Goal: Task Accomplishment & Management: Manage account settings

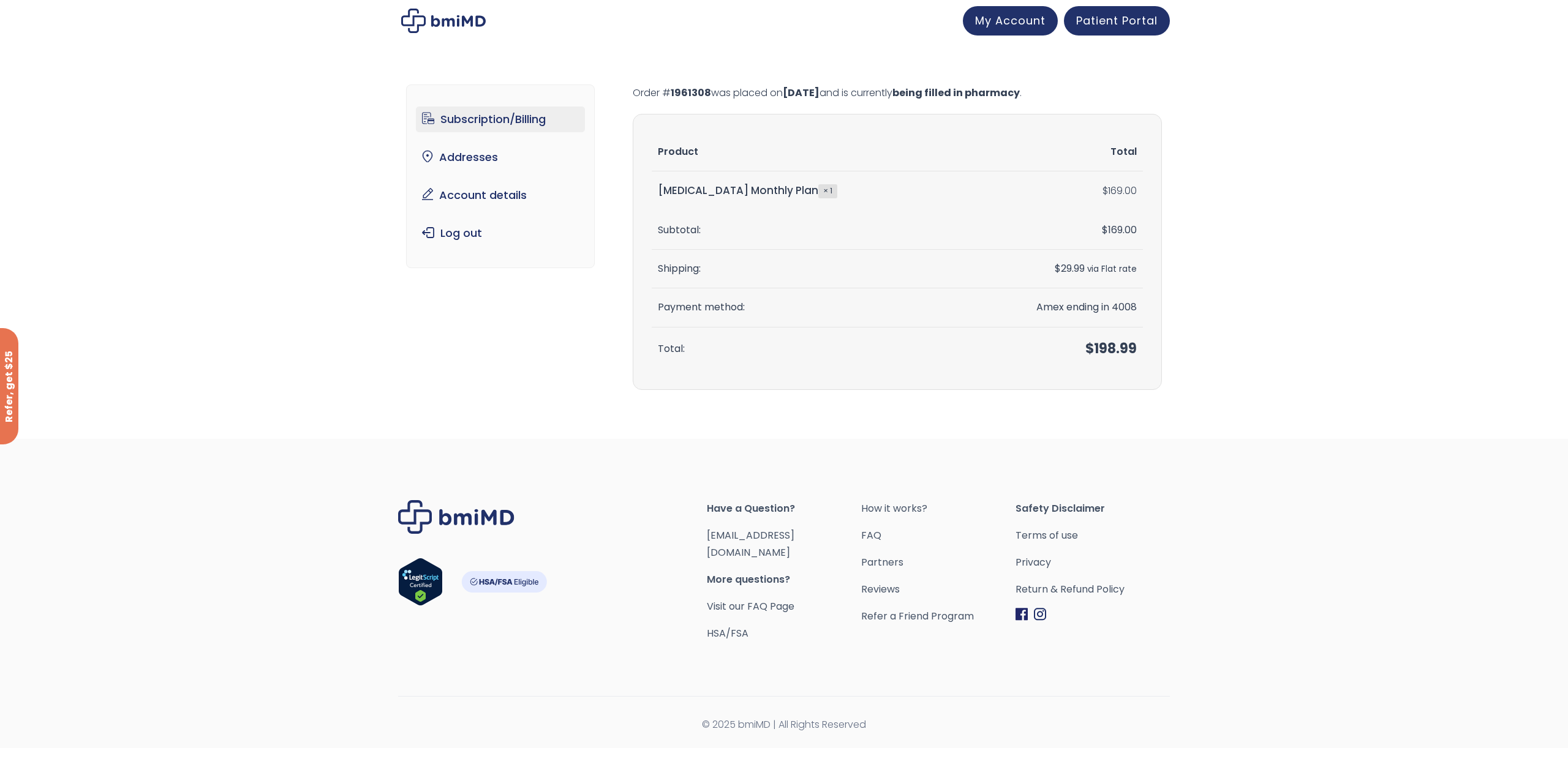
click at [517, 126] on link "Subscription/Billing" at bounding box center [500, 119] width 170 height 26
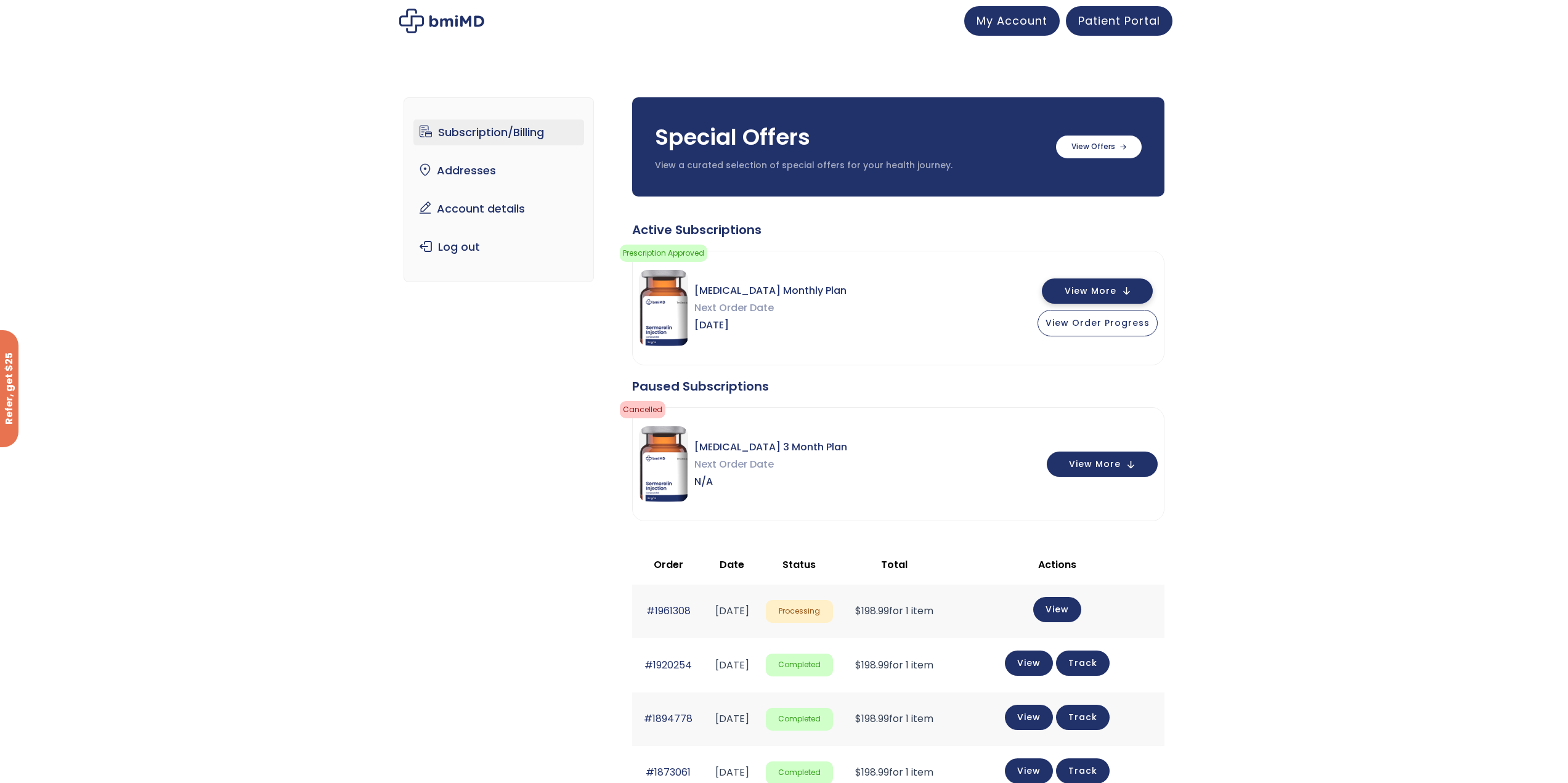
click at [1075, 288] on span "View More" at bounding box center [1091, 292] width 52 height 8
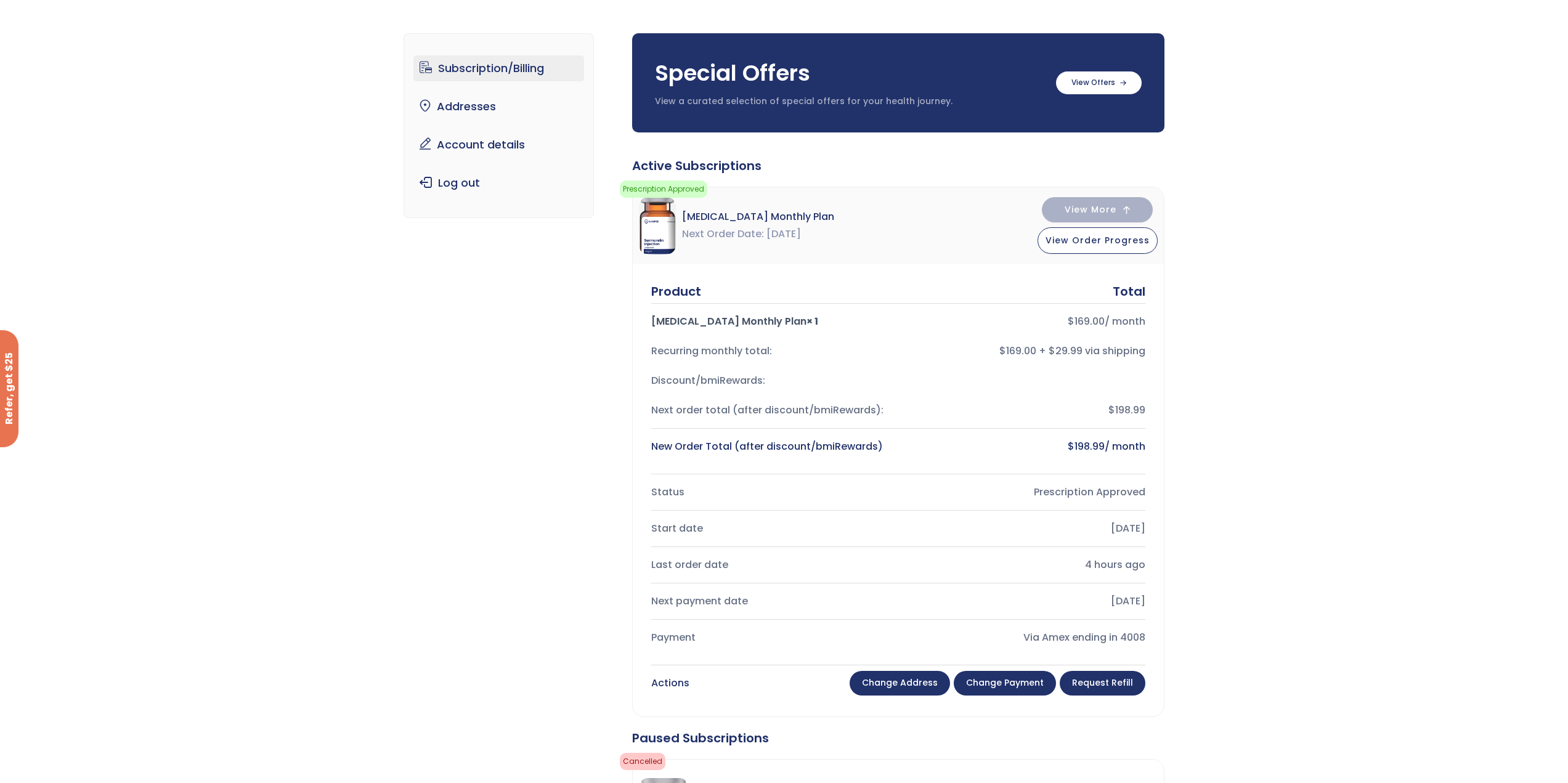
scroll to position [62, 0]
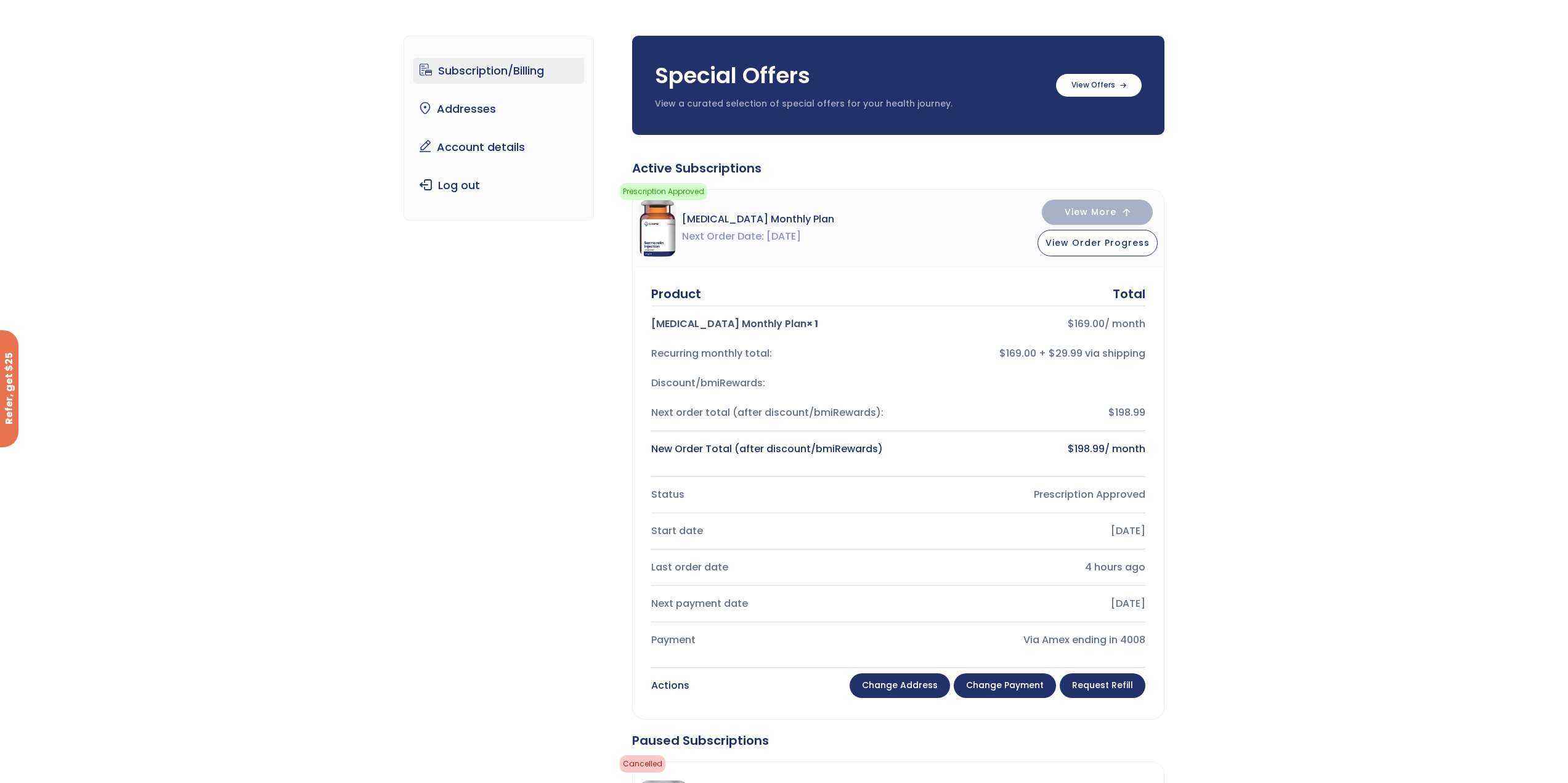
click at [882, 678] on link "Change address" at bounding box center [900, 685] width 101 height 25
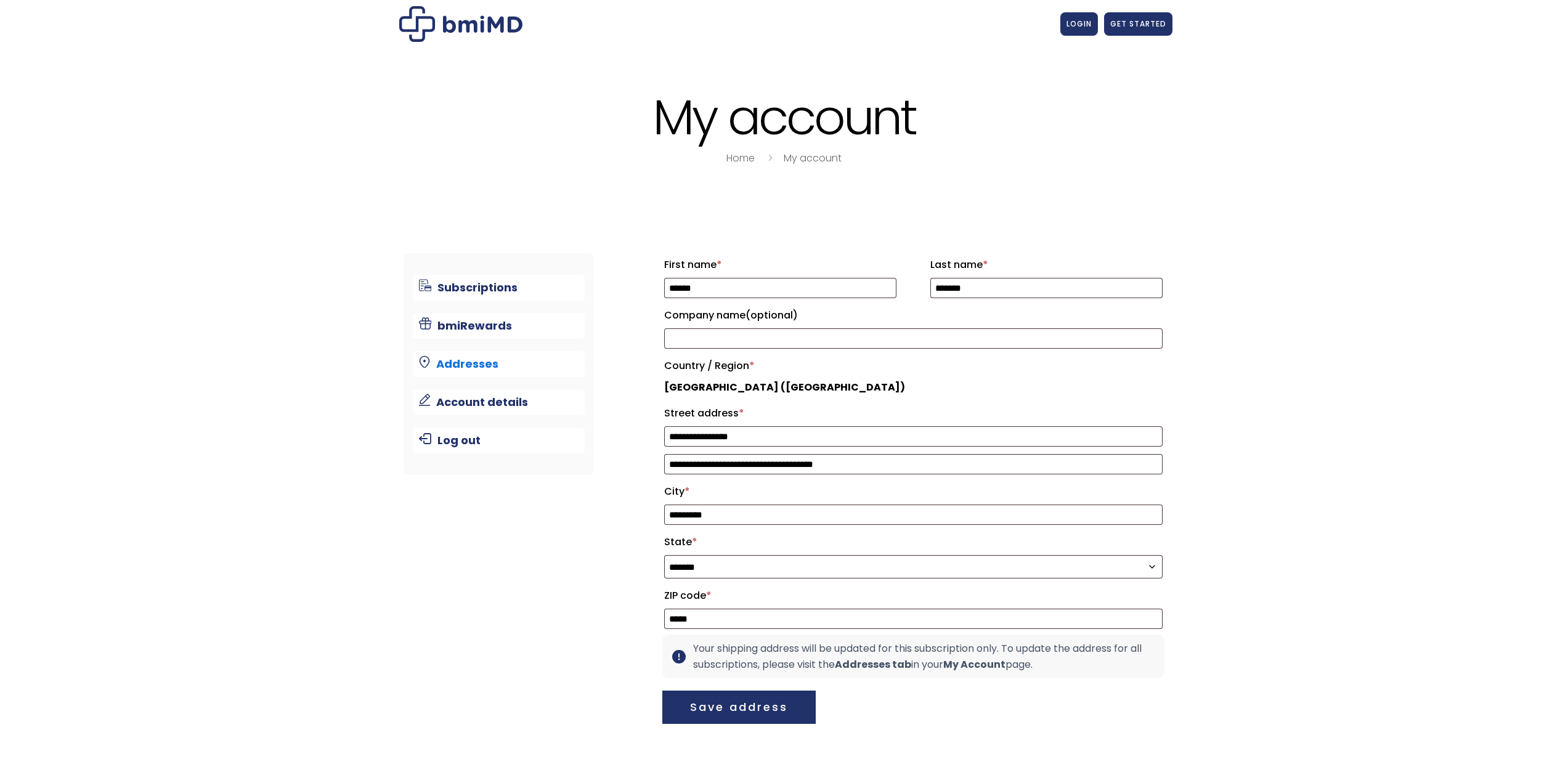
select select "**"
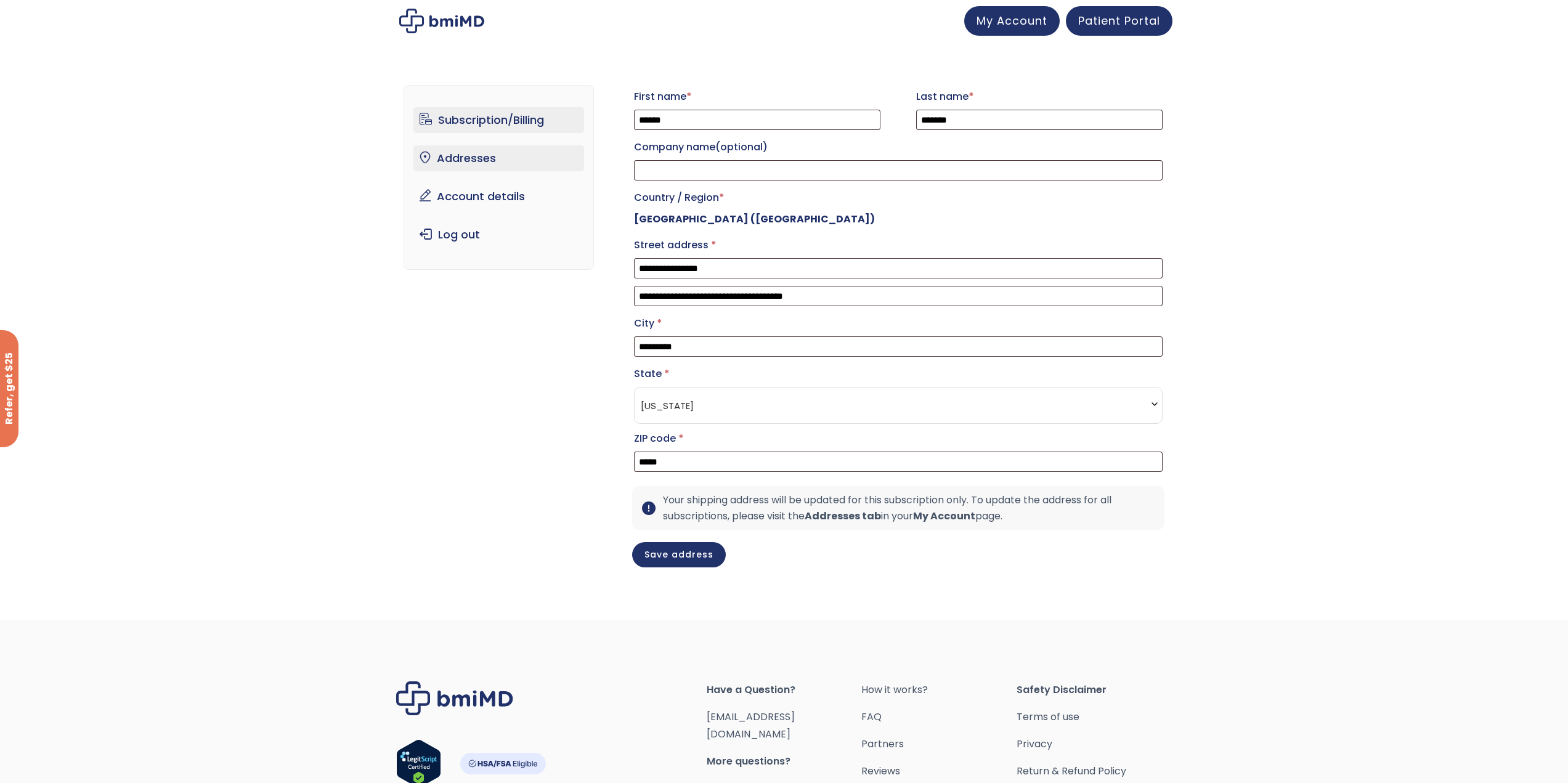
click at [501, 117] on link "Subscription/Billing" at bounding box center [498, 120] width 171 height 26
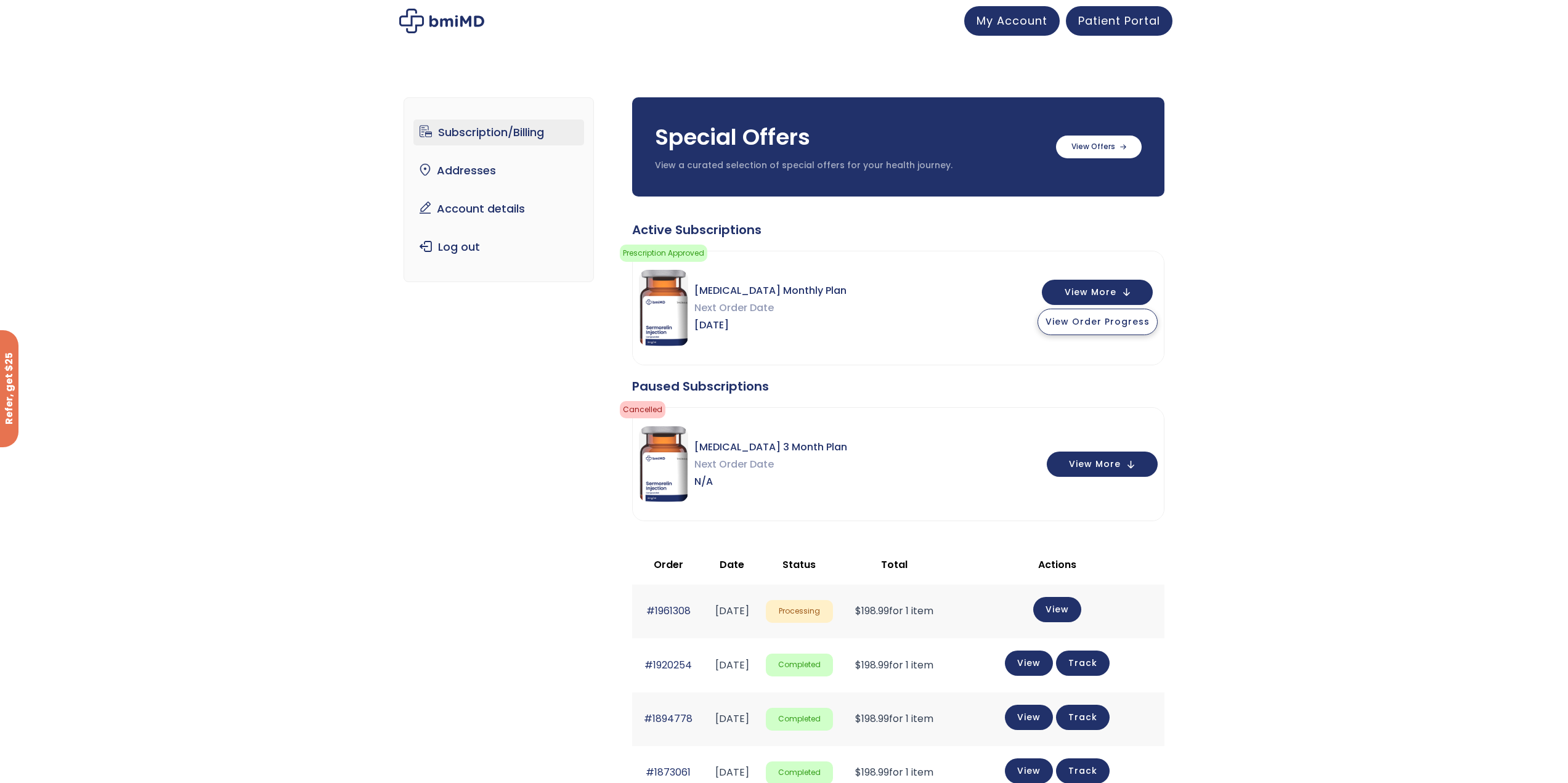
click at [1086, 323] on span "View Order Progress" at bounding box center [1098, 322] width 104 height 12
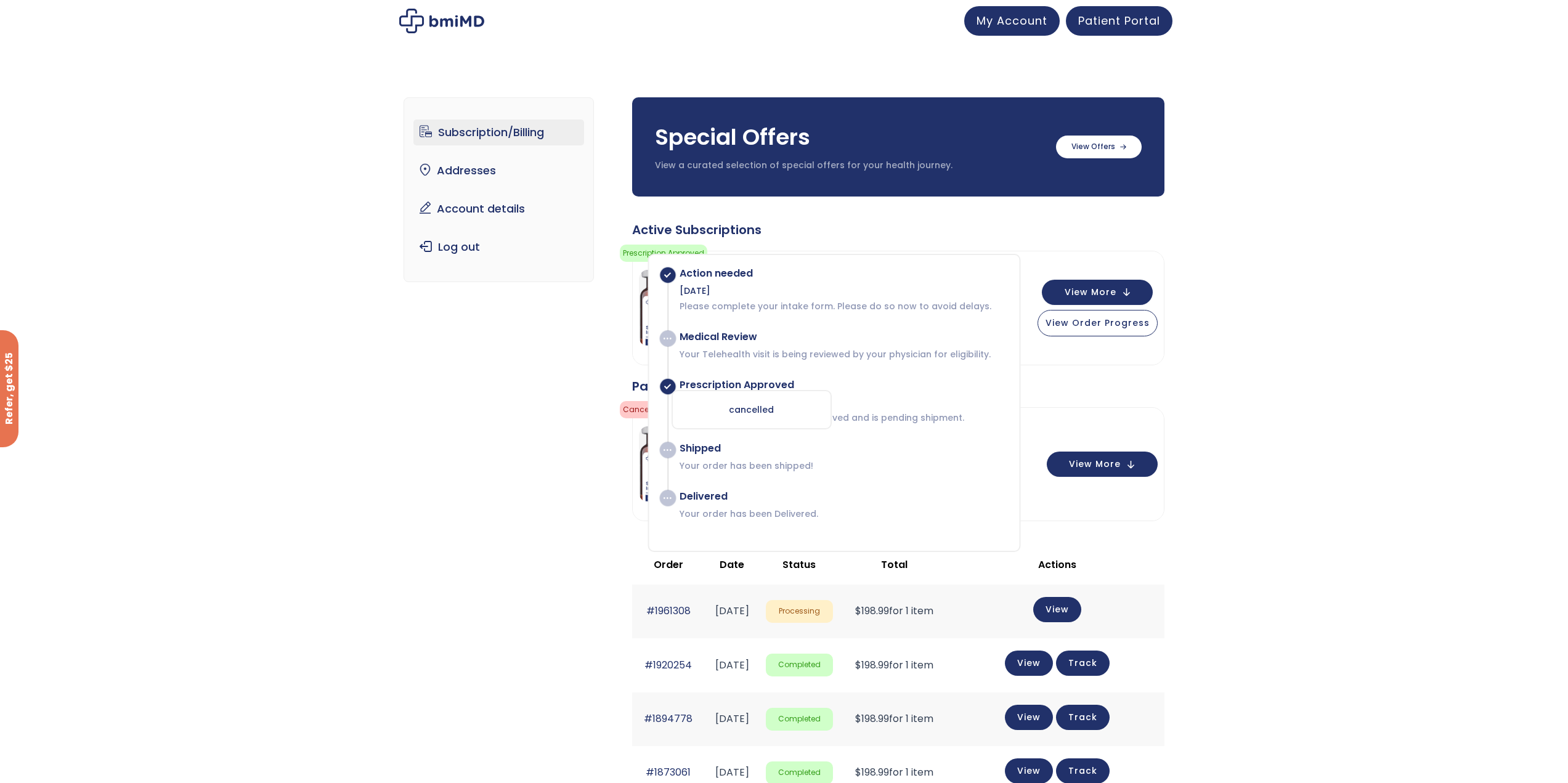
click at [754, 406] on div "cancelled" at bounding box center [752, 409] width 160 height 39
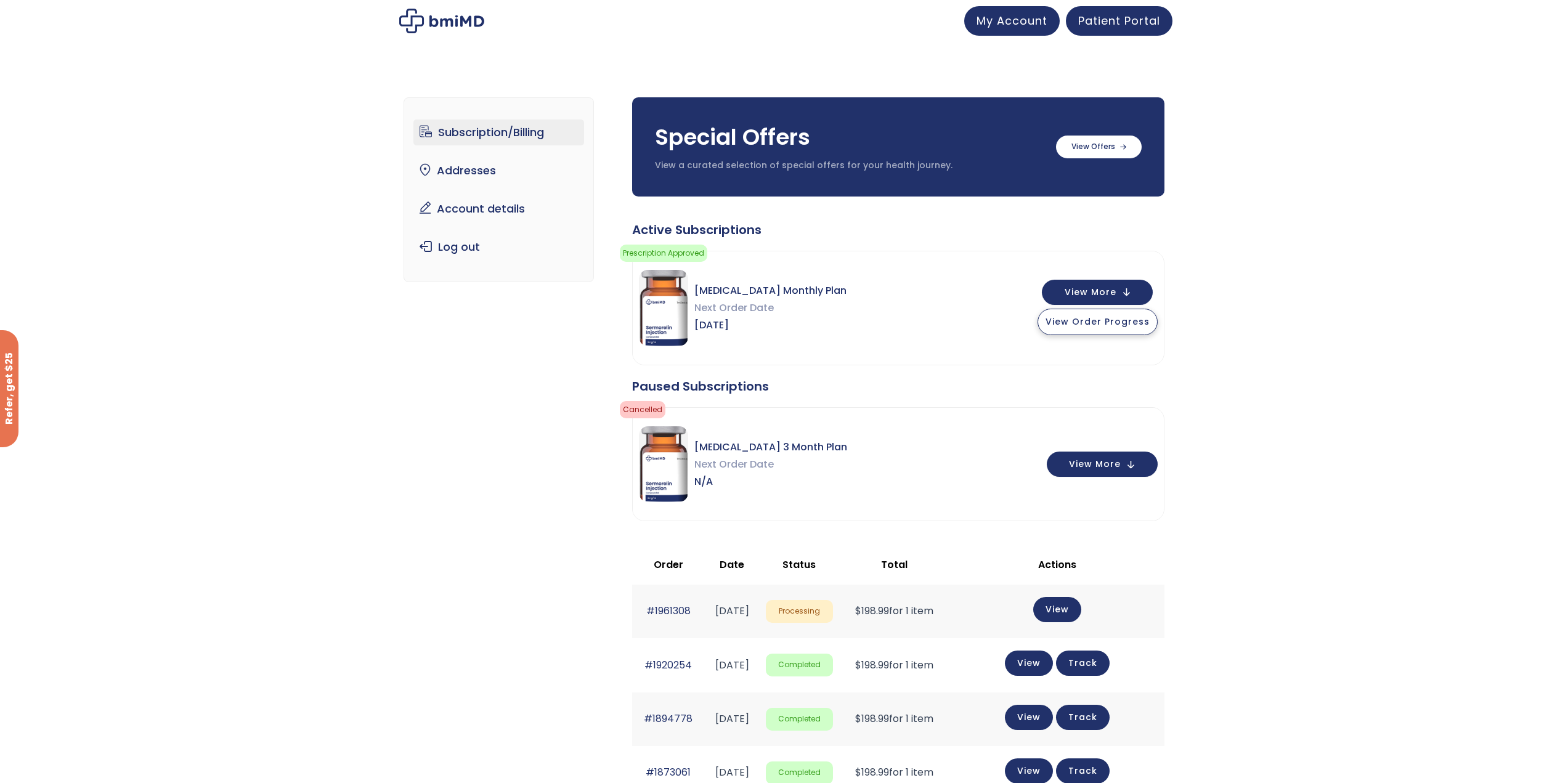
click at [1054, 321] on span "View Order Progress" at bounding box center [1098, 322] width 104 height 12
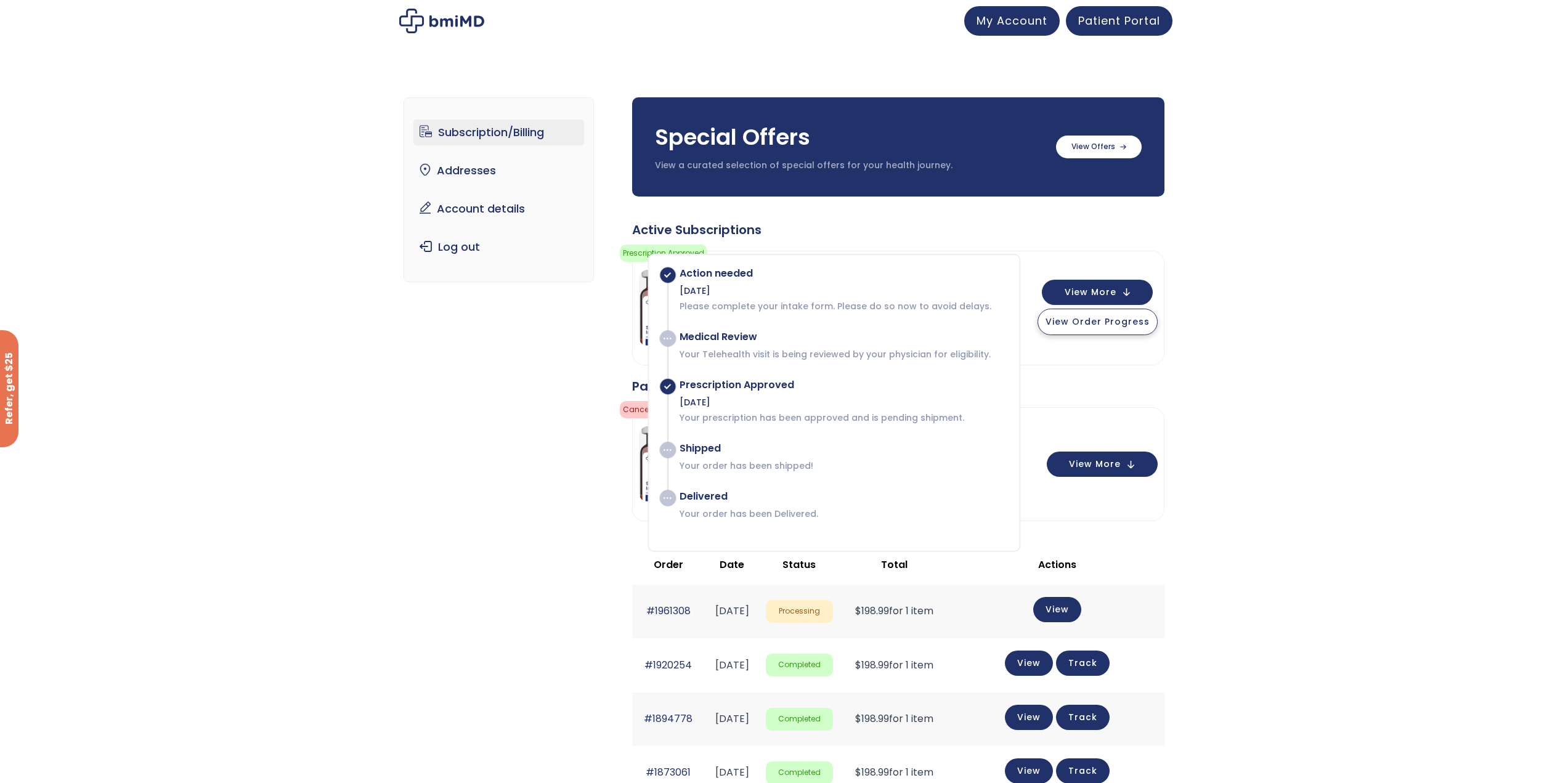
click at [1118, 328] on span "View Order Progress" at bounding box center [1098, 322] width 104 height 12
click at [1100, 32] on link "Patient Portal" at bounding box center [1120, 19] width 107 height 30
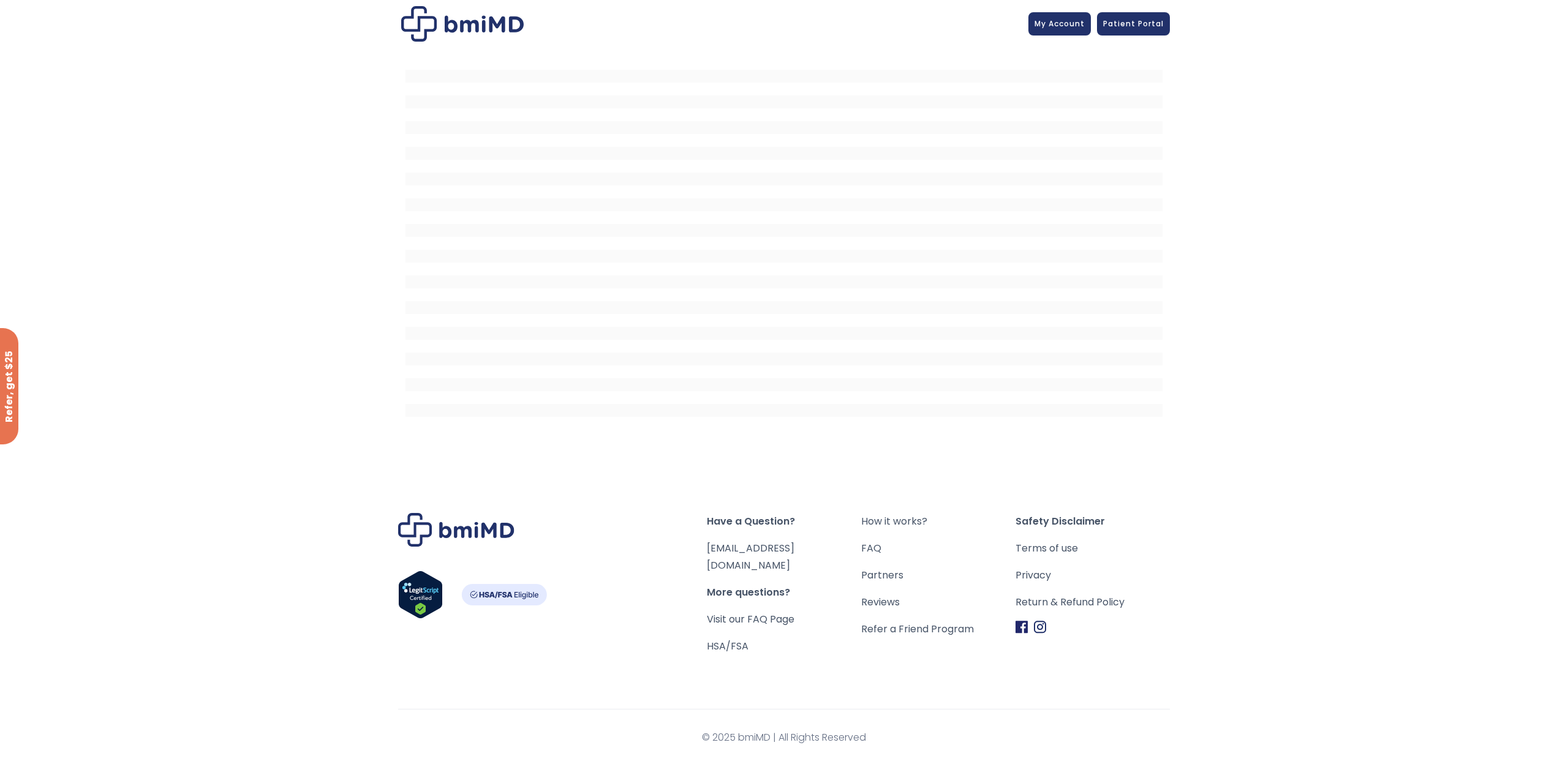
click at [1239, 77] on div at bounding box center [784, 249] width 1568 height 404
click at [462, 22] on img at bounding box center [461, 24] width 122 height 36
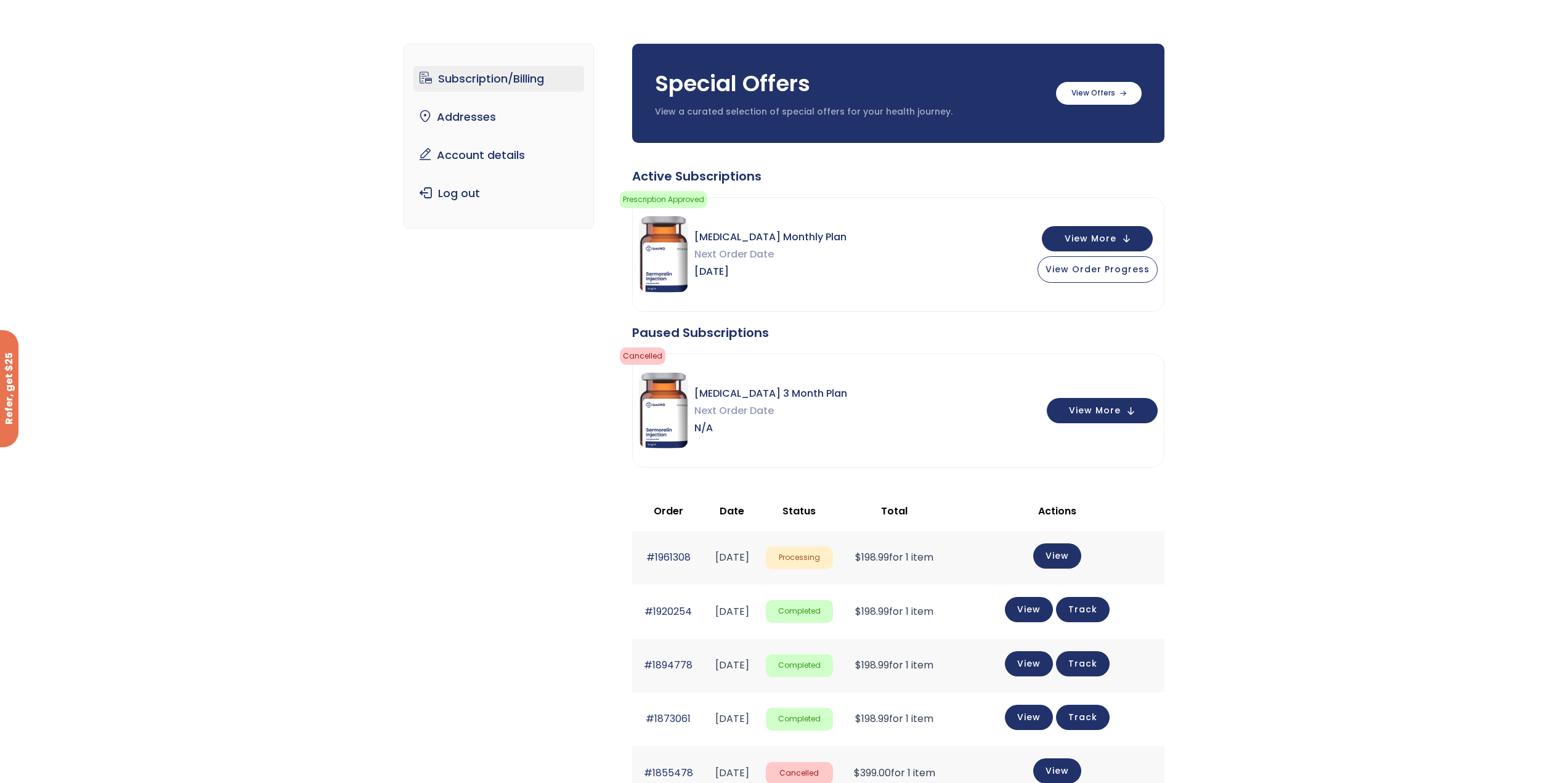
scroll to position [62, 0]
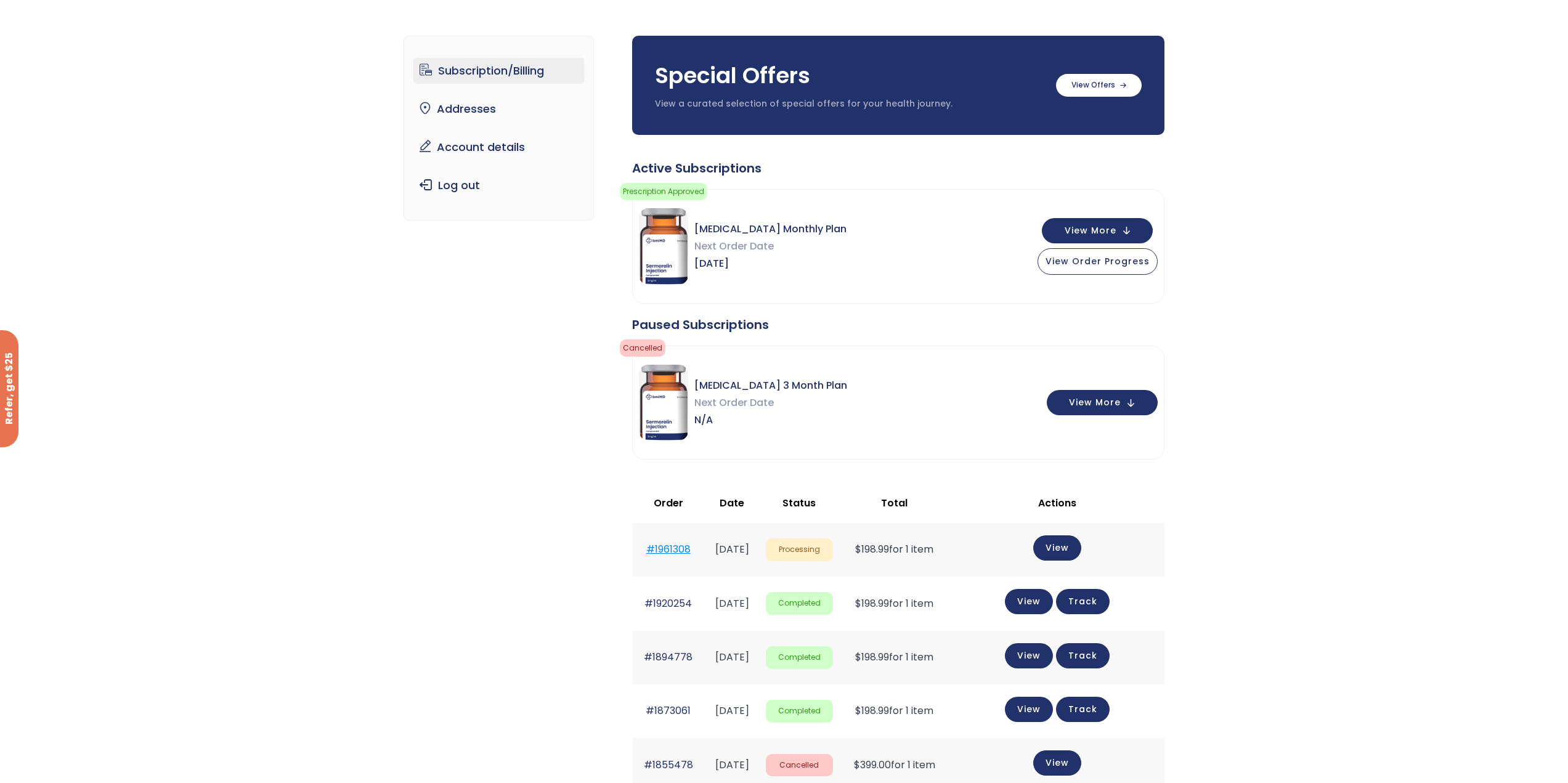
click at [654, 548] on link "#1961308" at bounding box center [668, 549] width 44 height 14
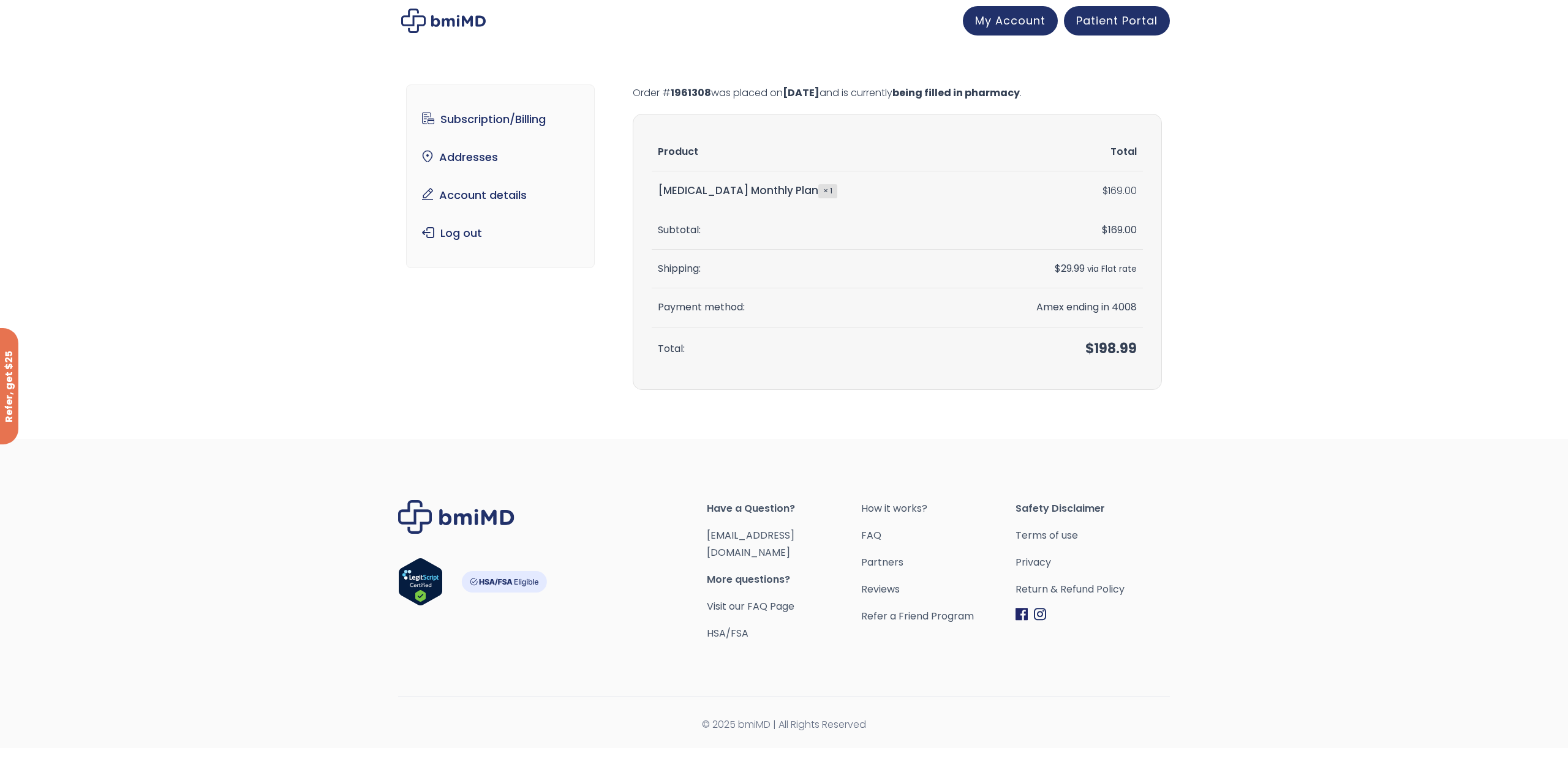
click at [820, 92] on mark "[DATE]" at bounding box center [801, 92] width 37 height 14
click at [511, 119] on link "Subscription/Billing" at bounding box center [500, 119] width 170 height 26
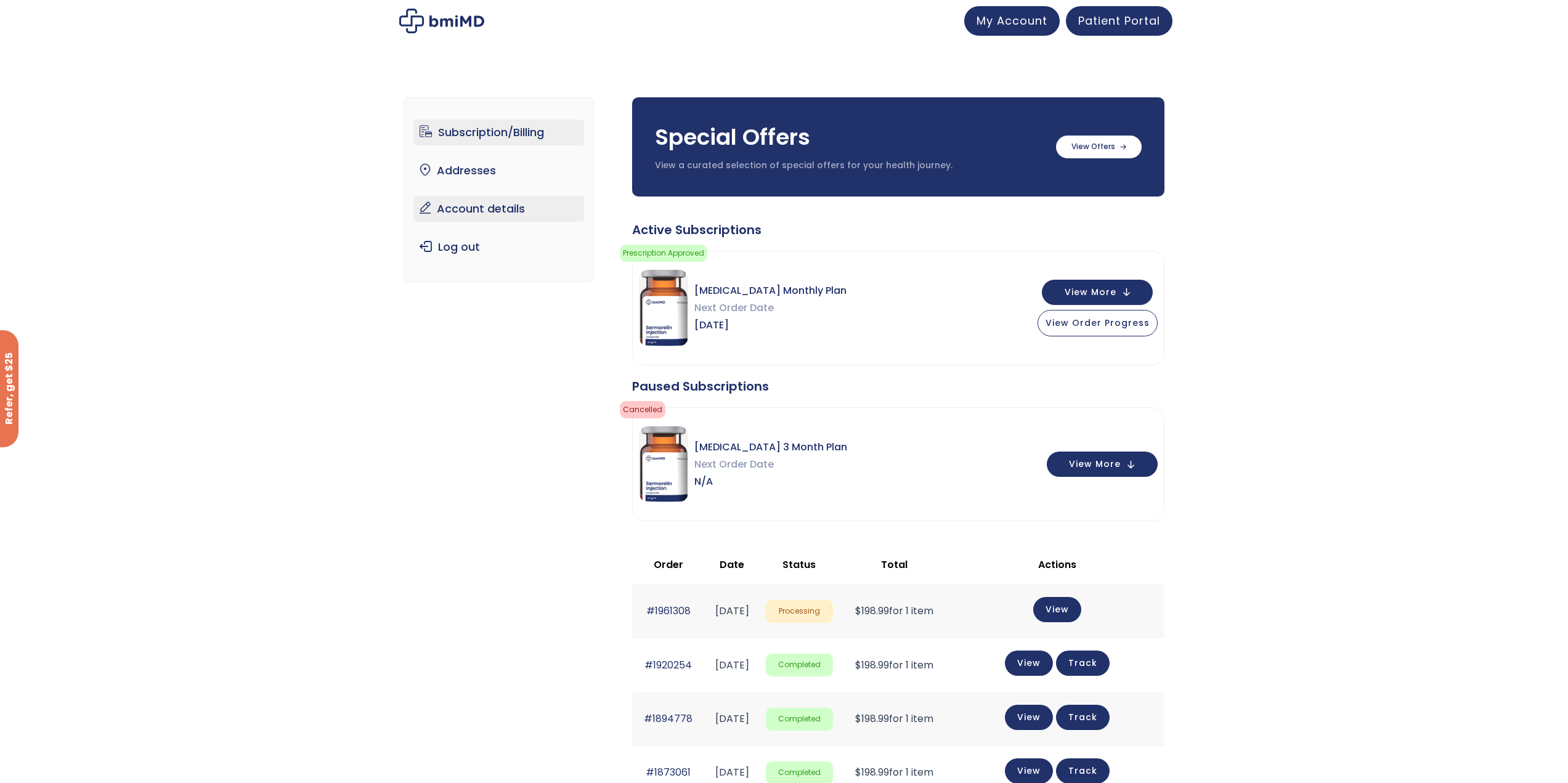
click at [490, 210] on link "Account details" at bounding box center [498, 209] width 171 height 26
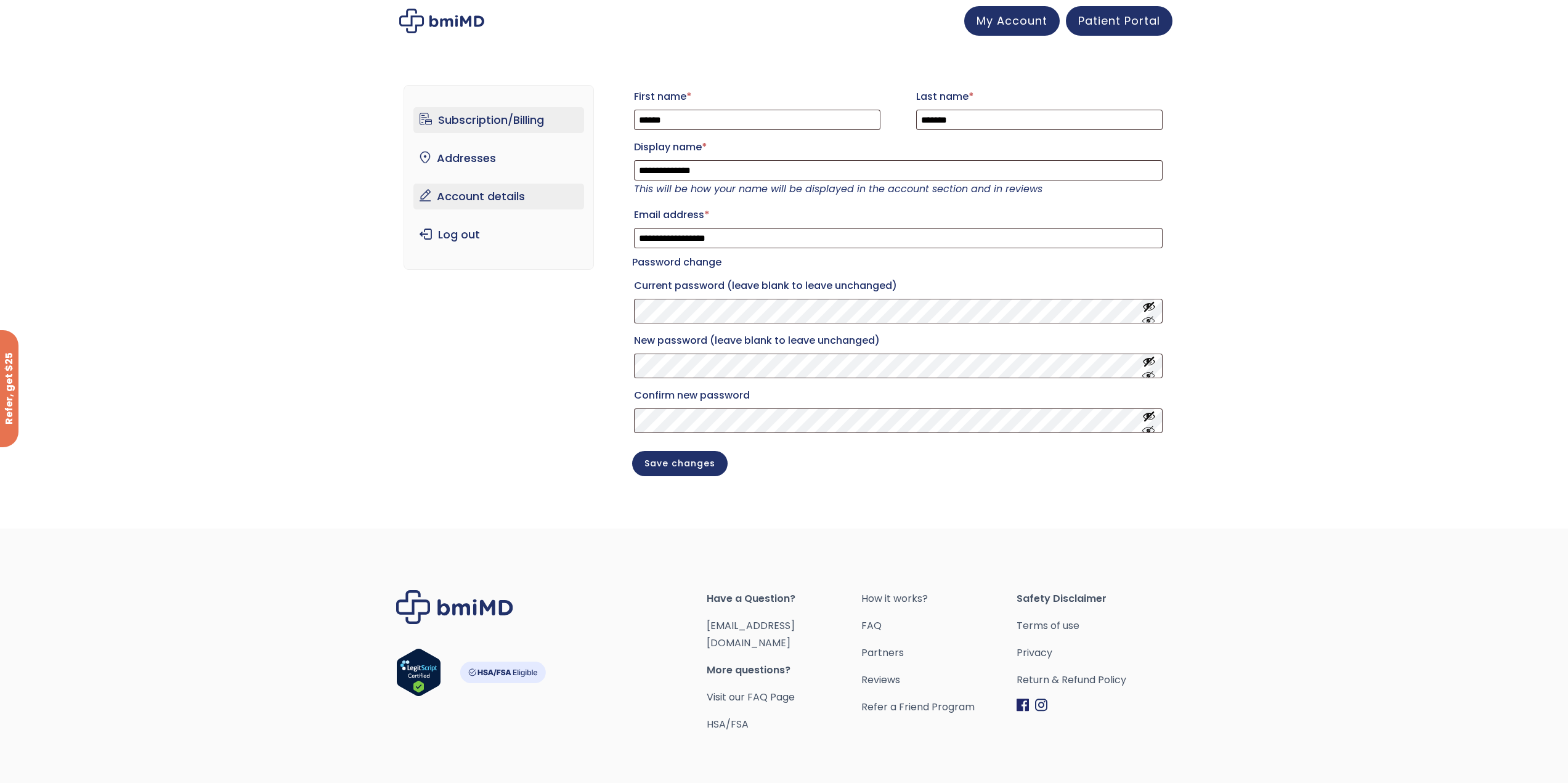
click at [539, 123] on link "Subscription/Billing" at bounding box center [498, 120] width 171 height 26
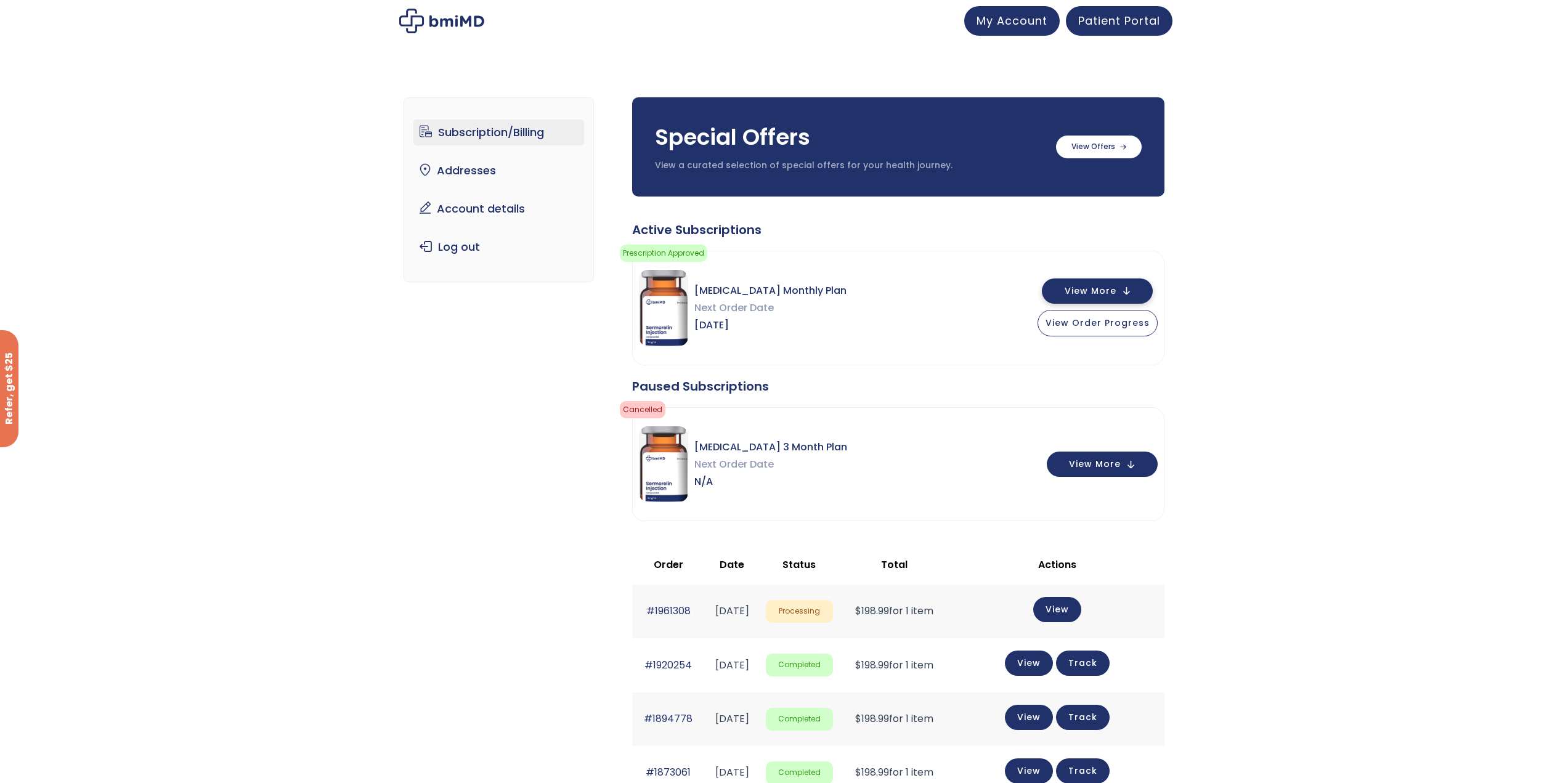
click at [1086, 295] on span "View More" at bounding box center [1091, 292] width 52 height 8
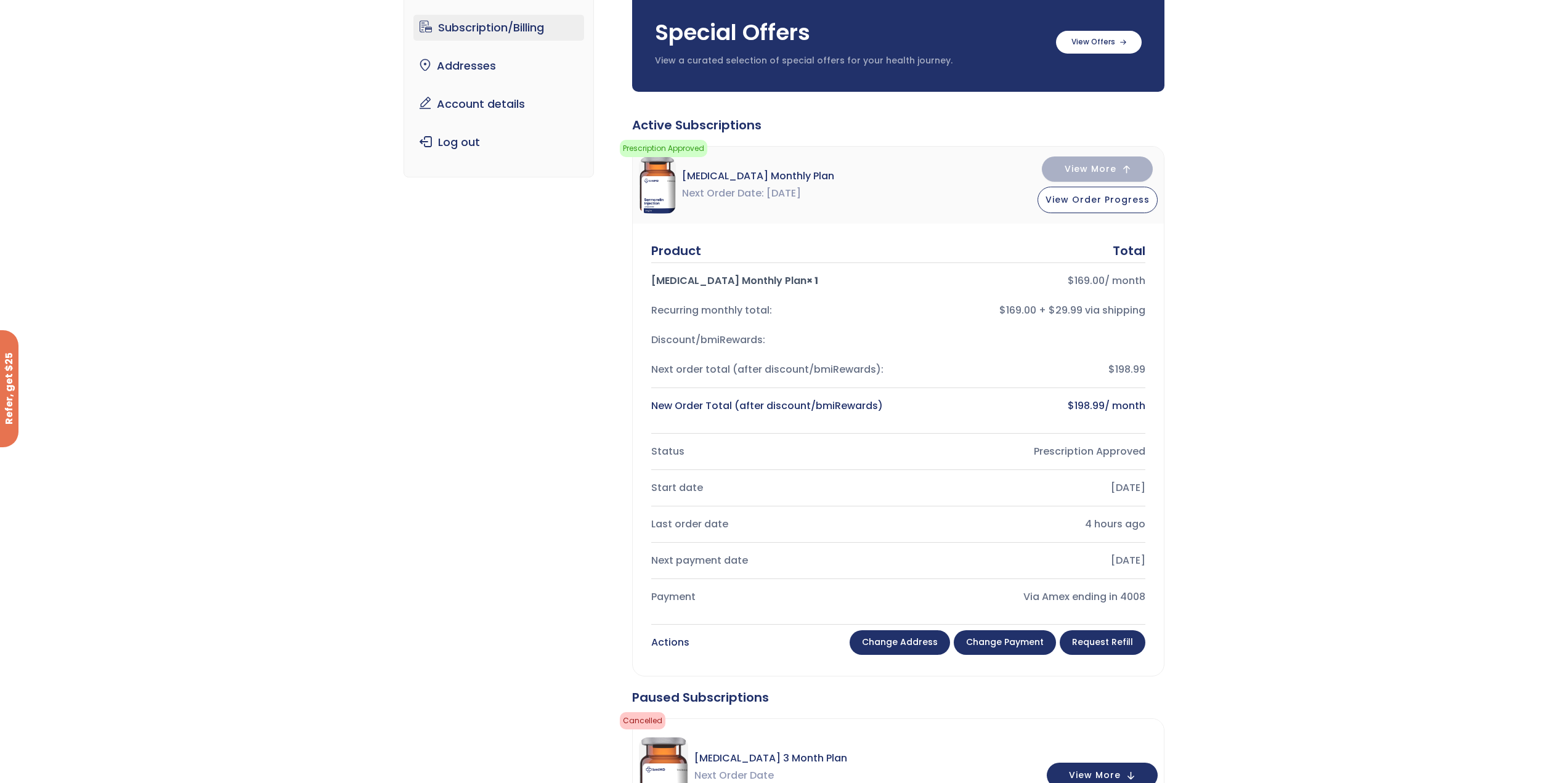
scroll to position [123, 0]
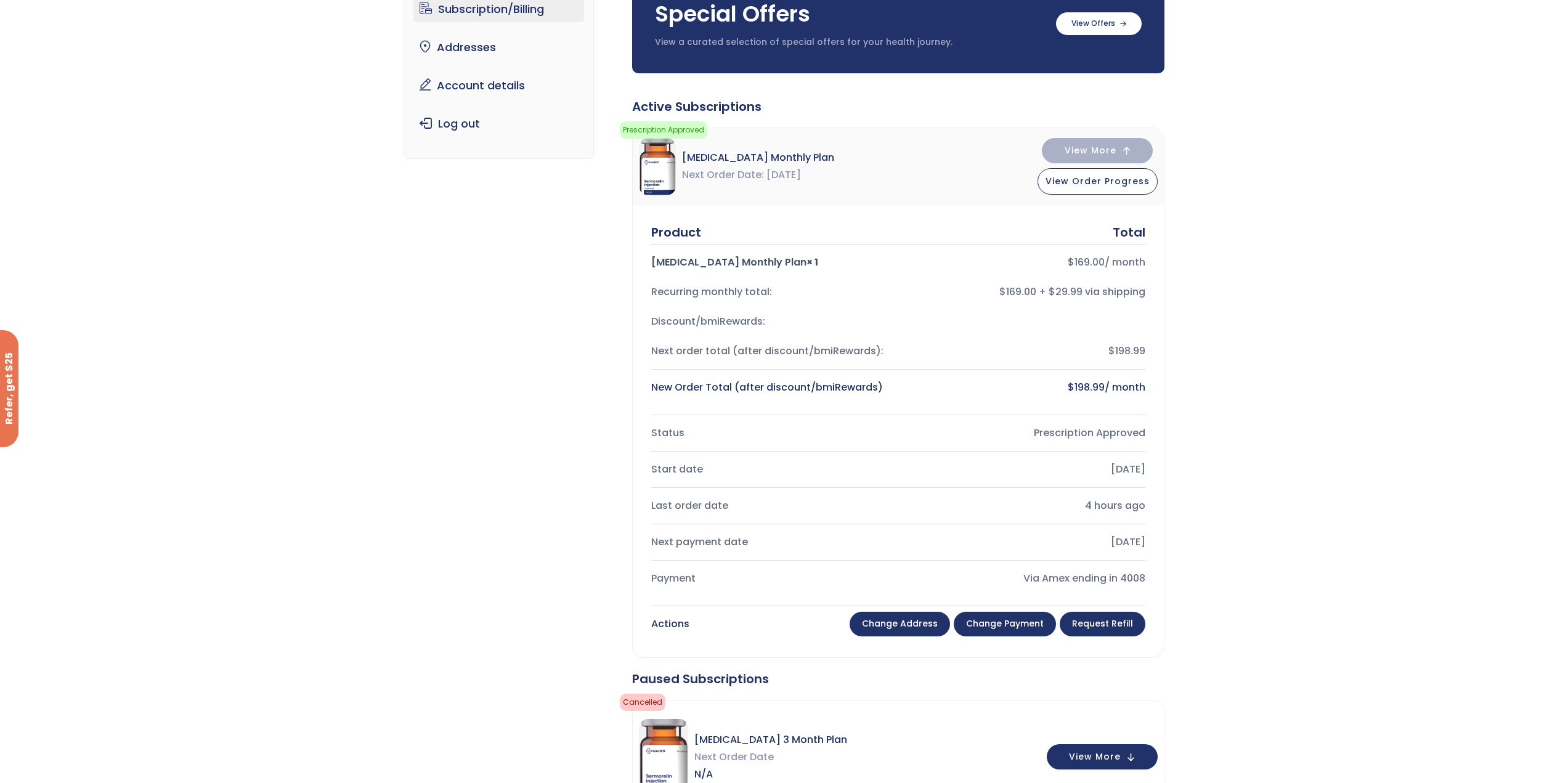
click at [1010, 614] on link "Change payment" at bounding box center [1005, 624] width 102 height 25
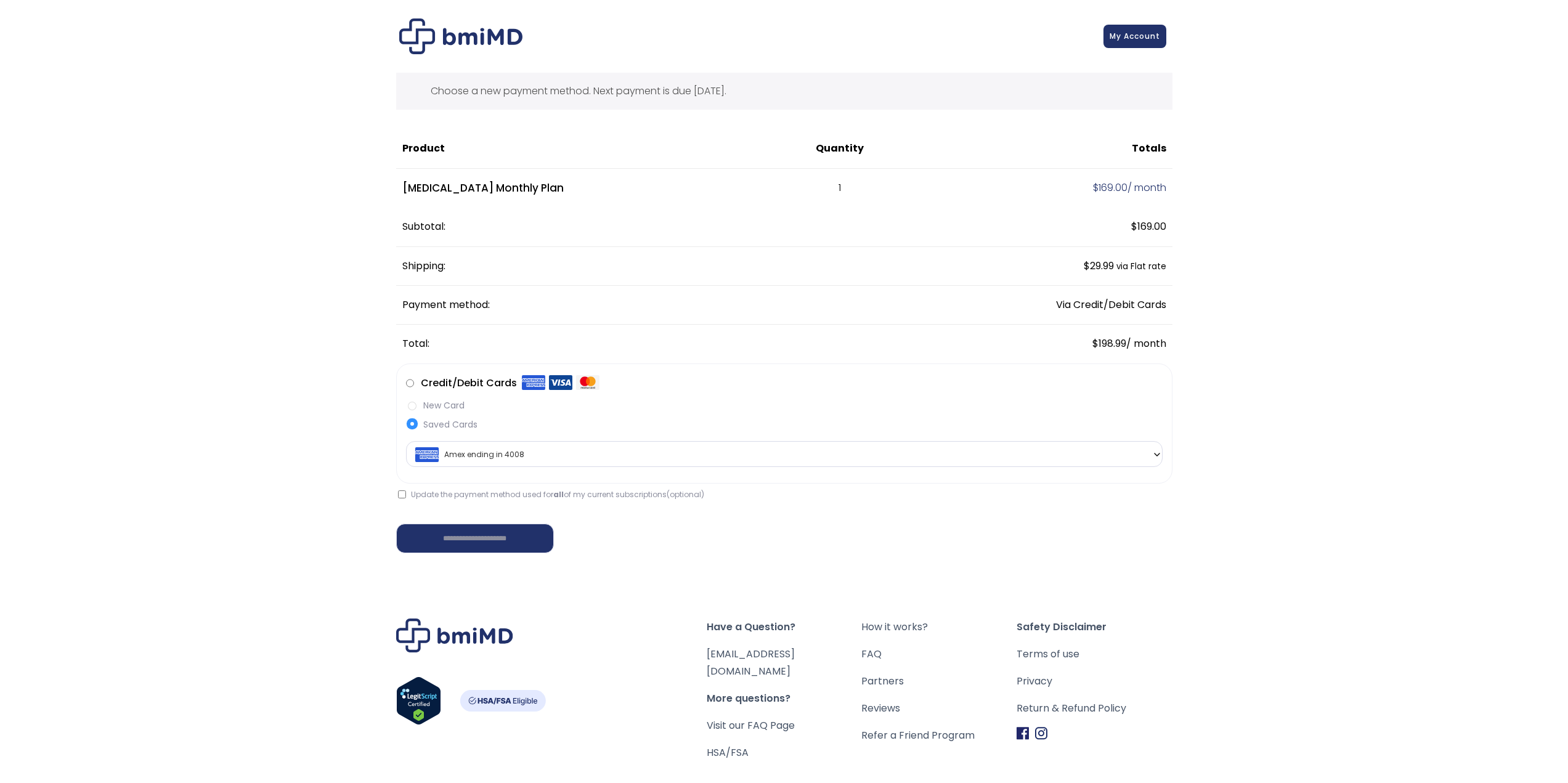
click at [422, 404] on label "New Card" at bounding box center [785, 405] width 757 height 13
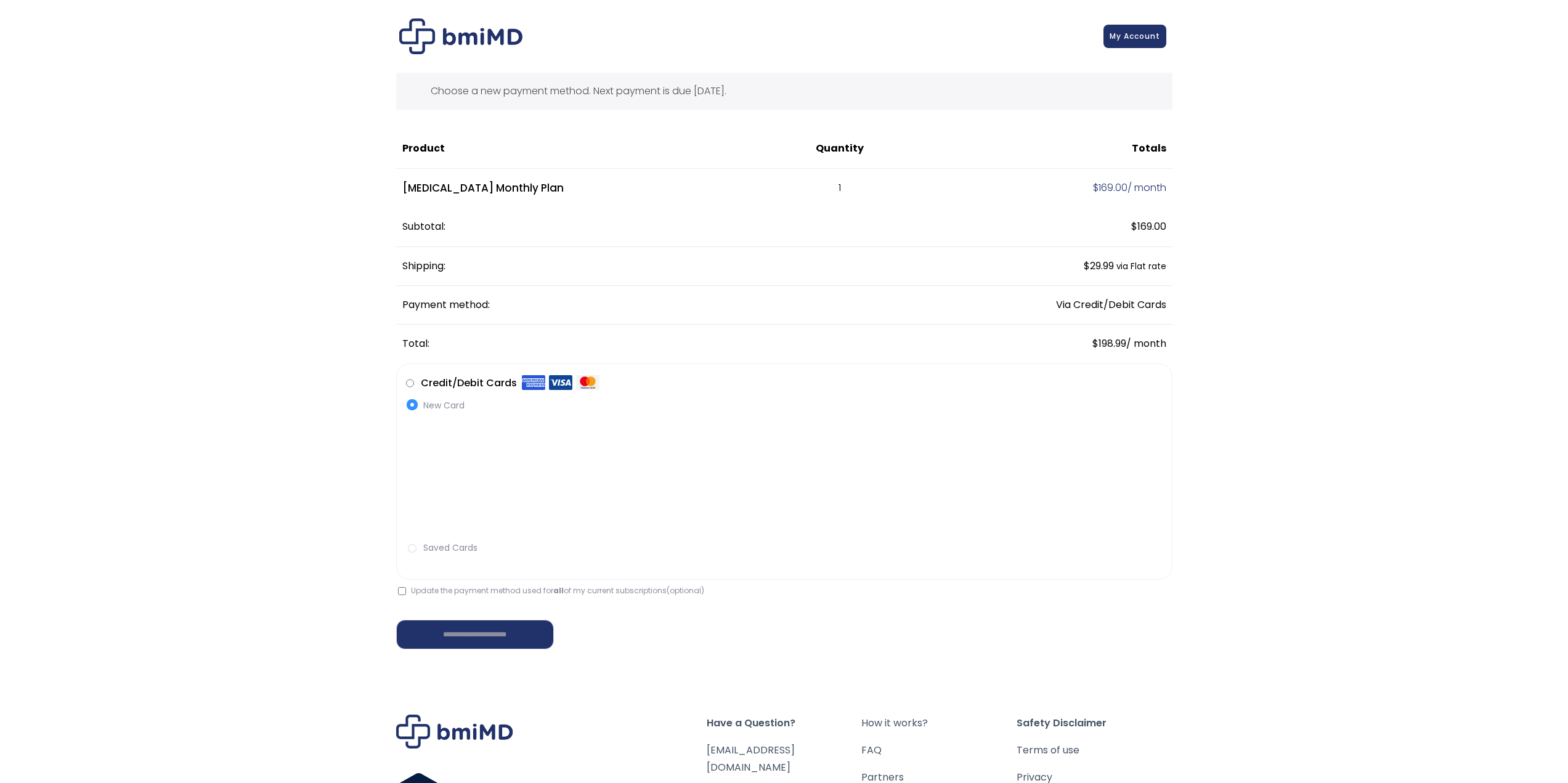
click at [423, 383] on label "Credit/Debit Cards" at bounding box center [509, 384] width 179 height 20
click at [433, 547] on label "Saved Cards" at bounding box center [785, 547] width 757 height 13
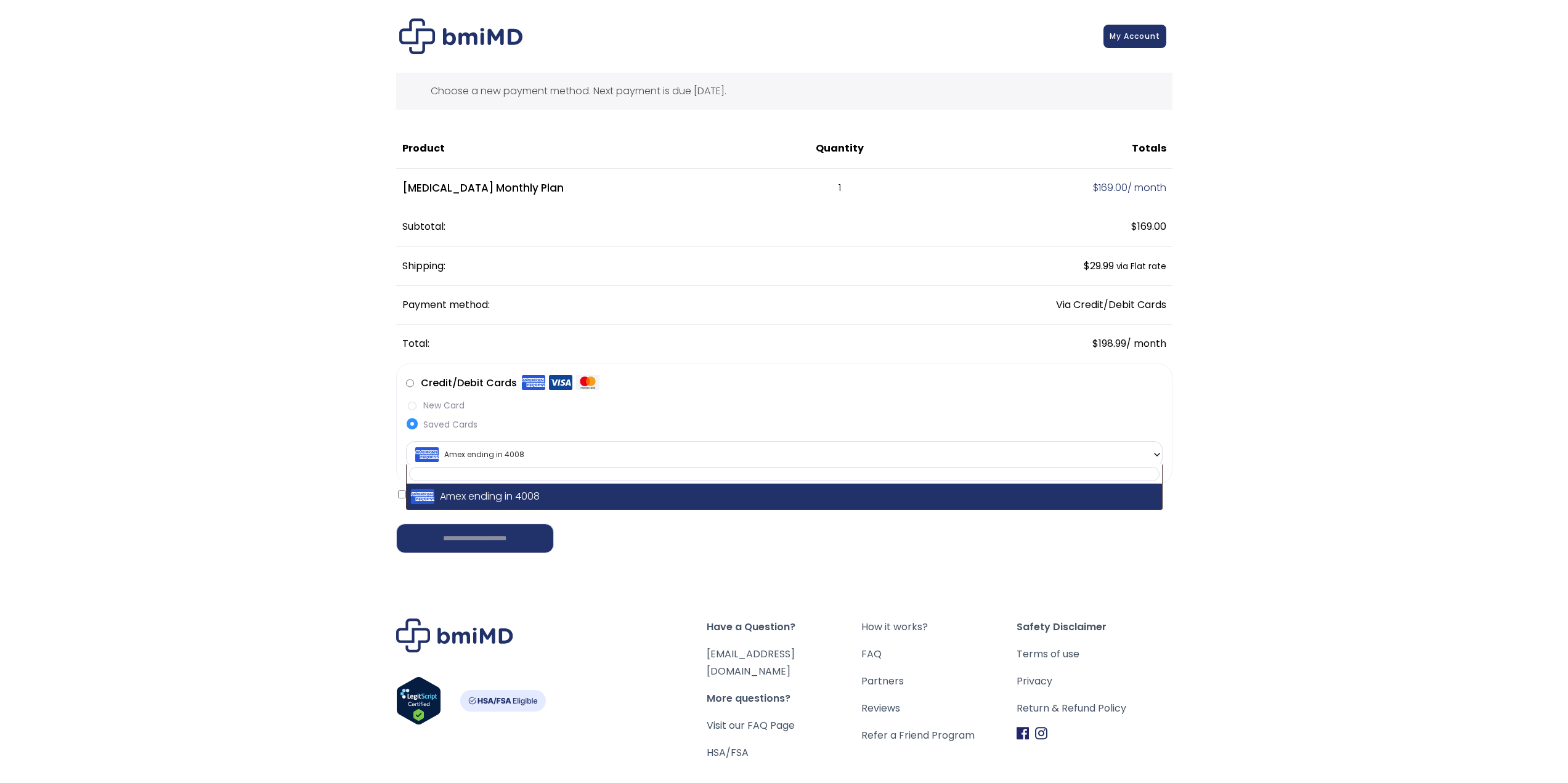
click at [1125, 447] on span "Amex ending in 4008" at bounding box center [784, 454] width 749 height 26
click at [634, 530] on div "**********" at bounding box center [785, 530] width 777 height 45
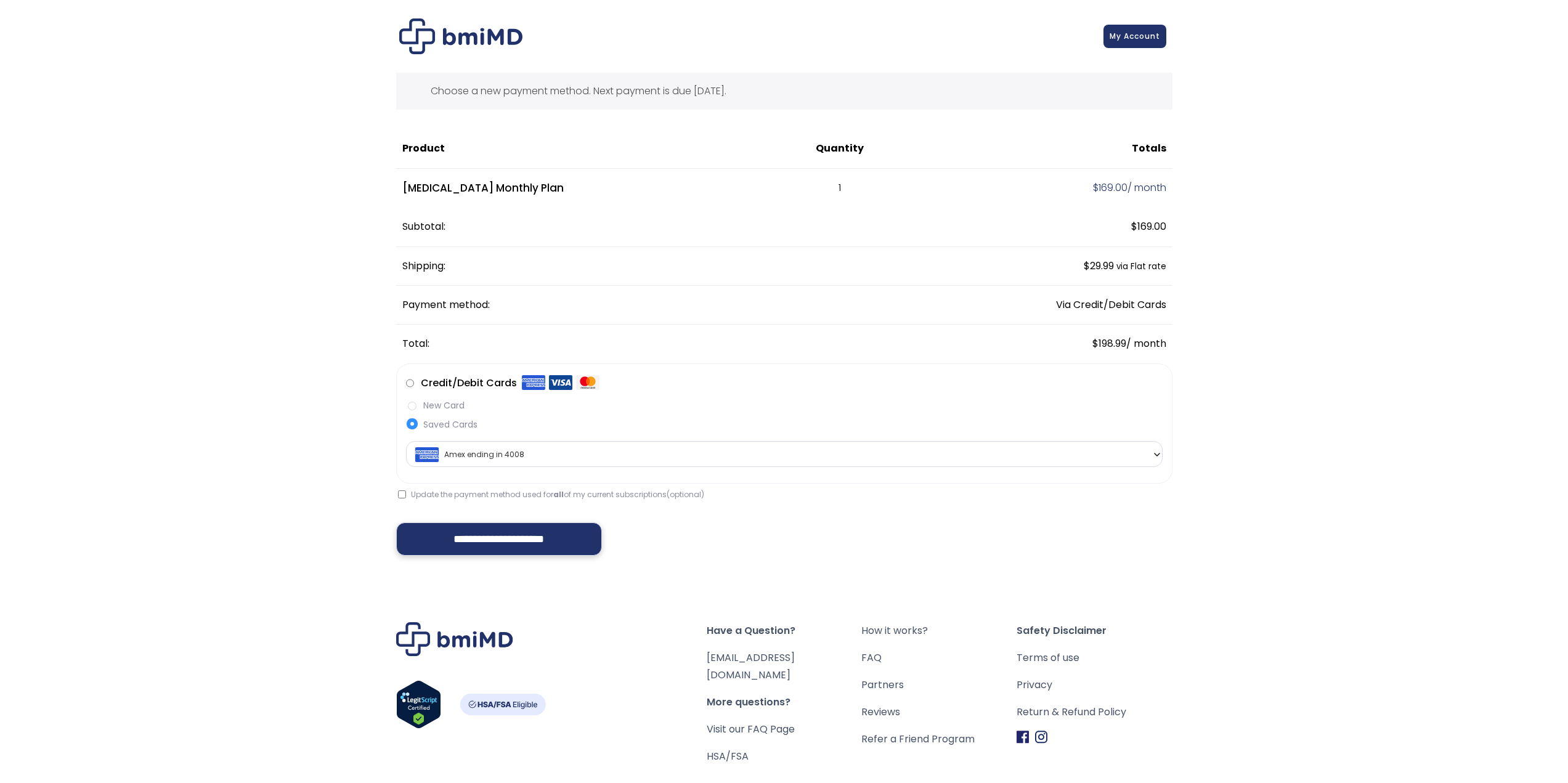
click at [424, 532] on input "**********" at bounding box center [499, 538] width 207 height 33
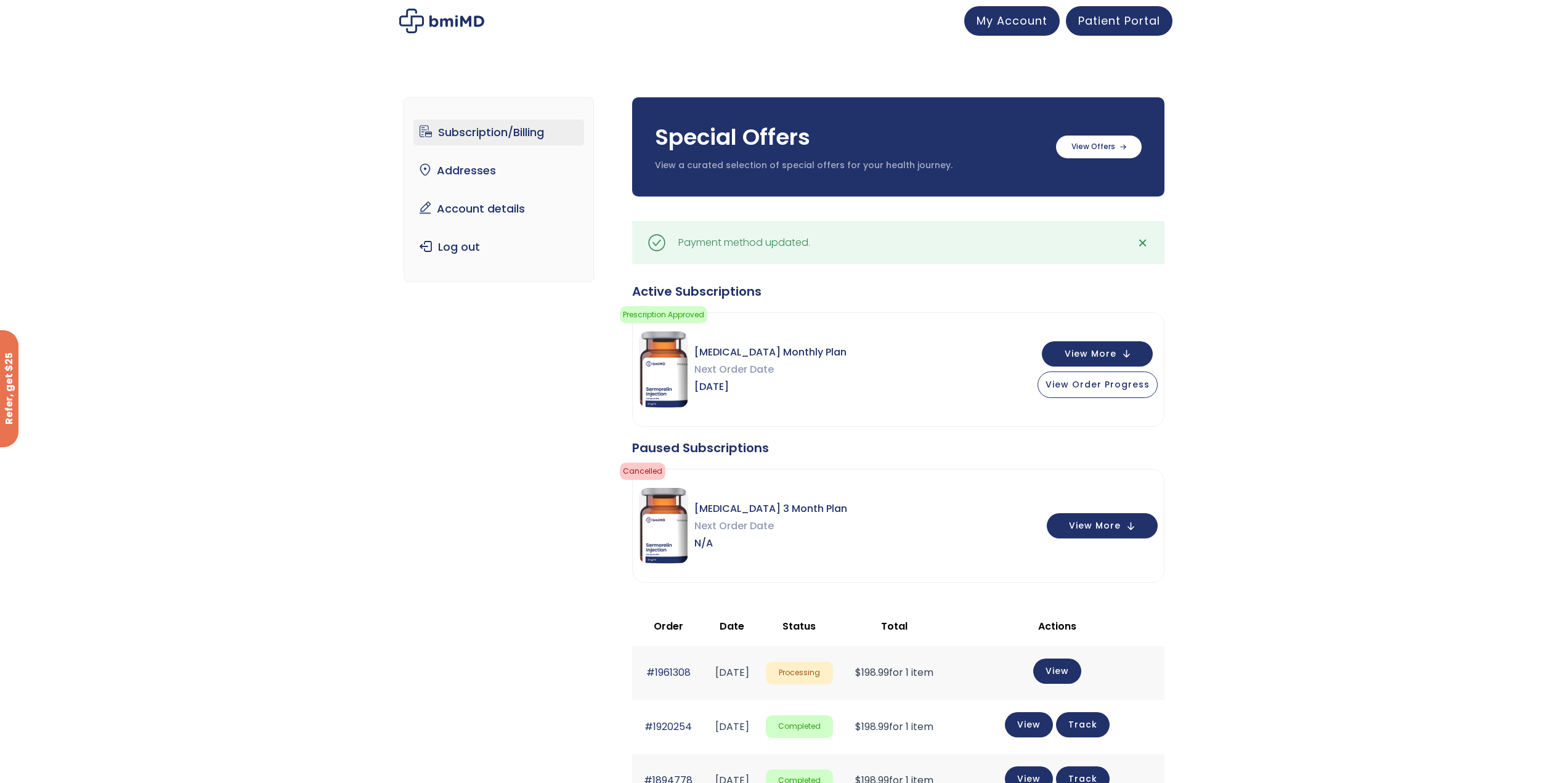
click at [1147, 245] on span "✕" at bounding box center [1143, 242] width 10 height 17
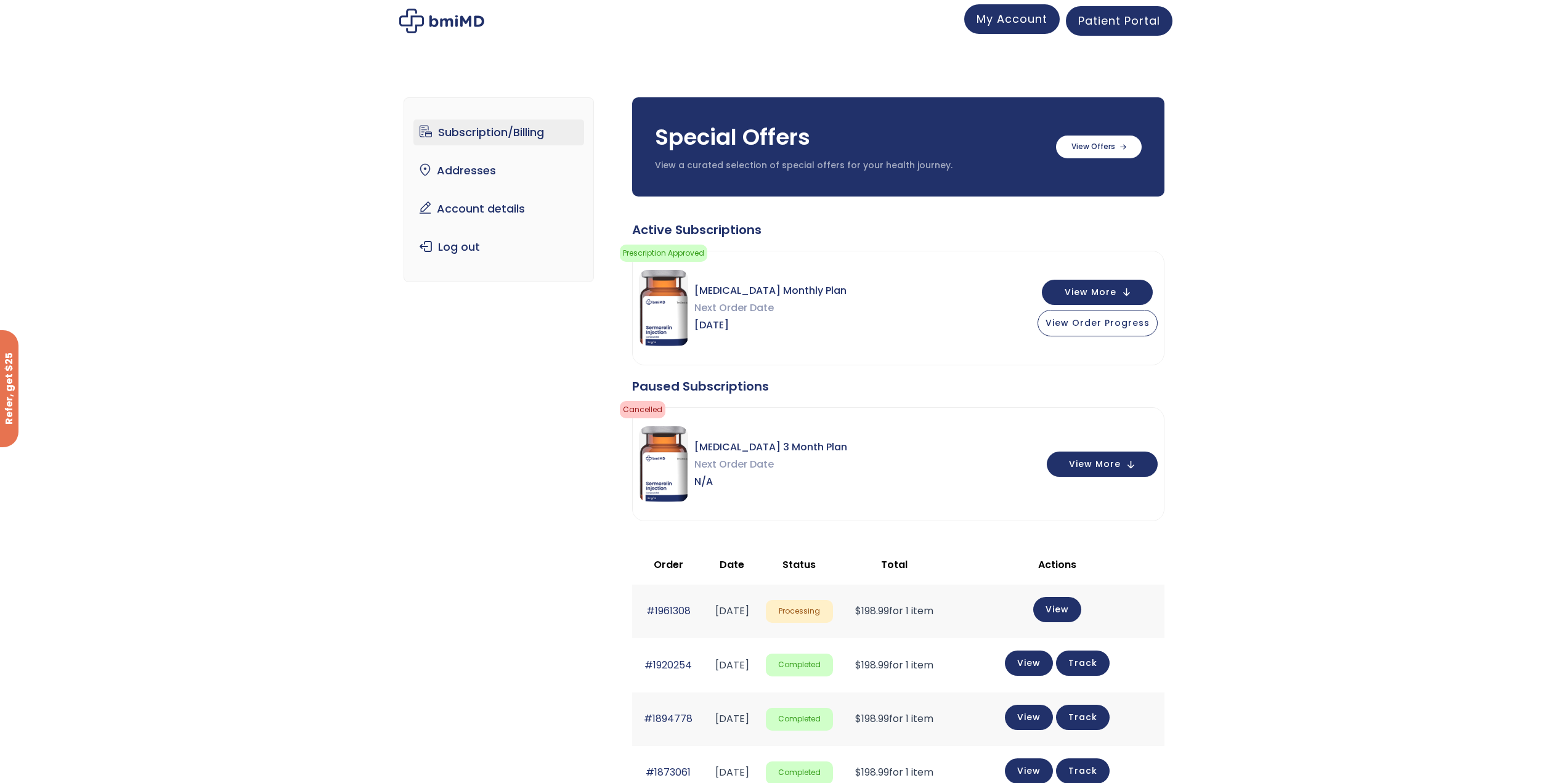
click at [1038, 31] on link "My Account" at bounding box center [1013, 19] width 96 height 30
click at [688, 233] on div "Active Subscriptions" at bounding box center [898, 230] width 532 height 17
click at [652, 265] on div "[MEDICAL_DATA] Monthly Plan Next Order Date [DATE] View More View Order Progress" at bounding box center [899, 309] width 531 height 114
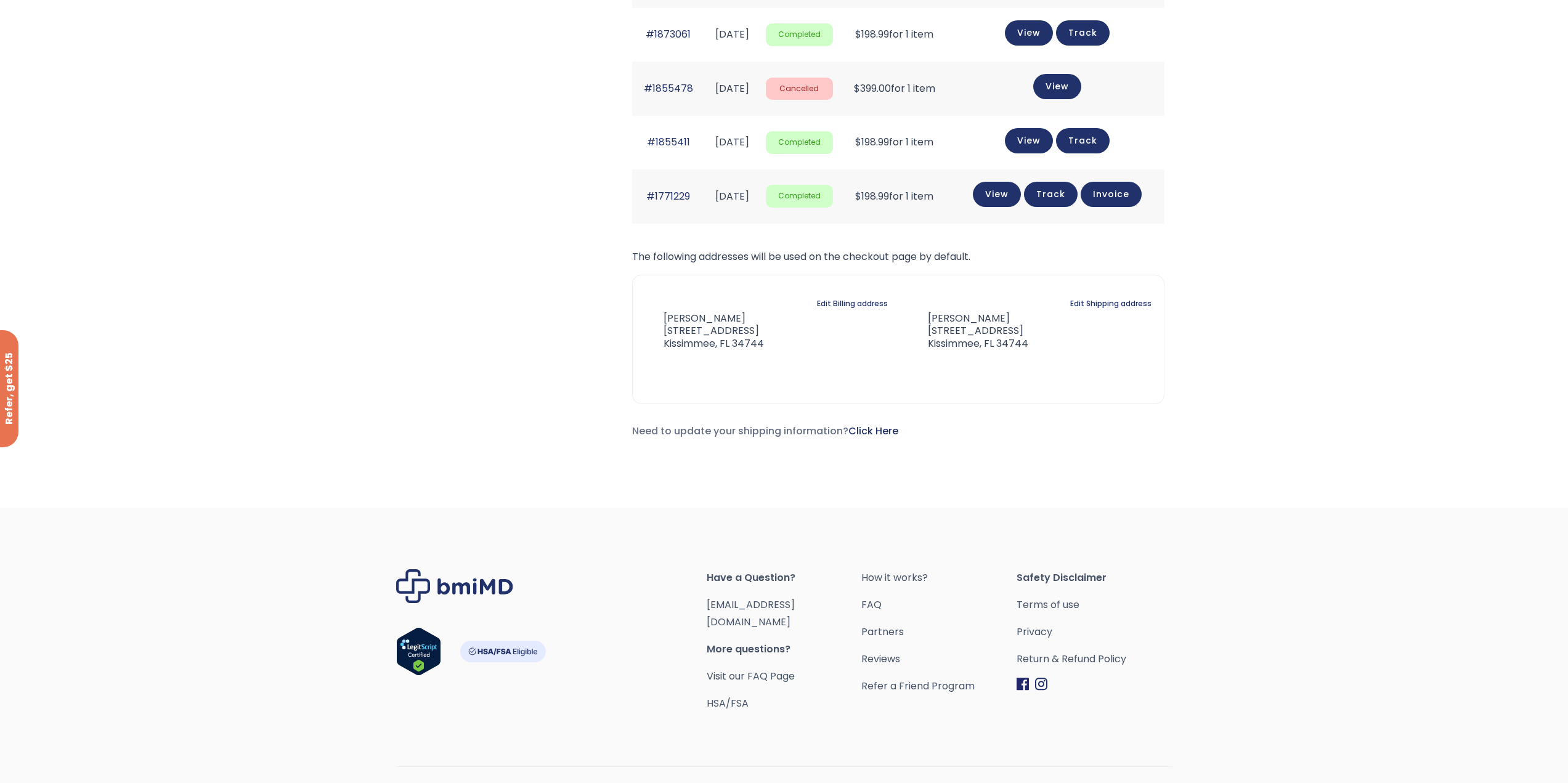
scroll to position [758, 0]
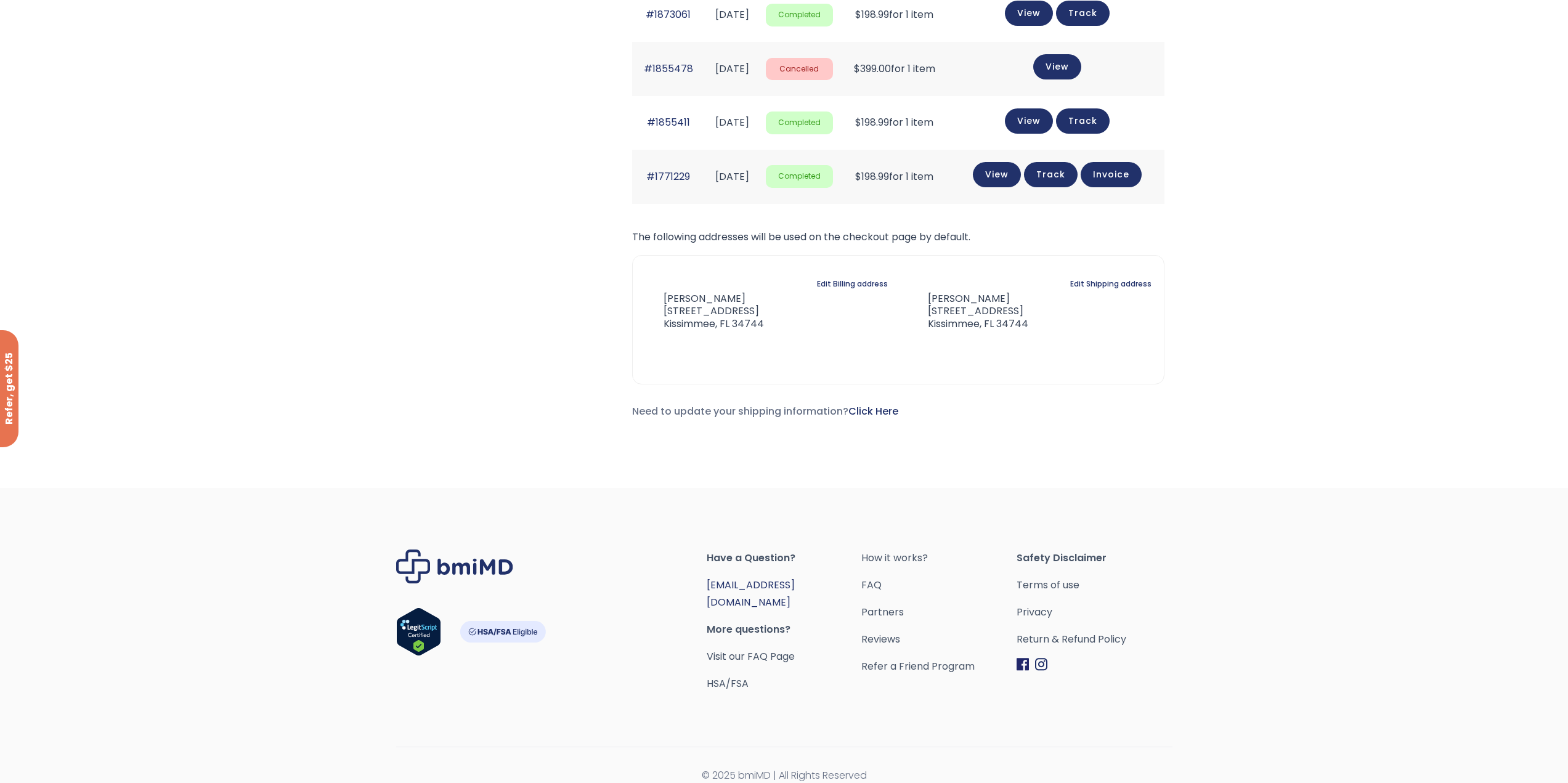
click at [752, 586] on link "[EMAIL_ADDRESS][DOMAIN_NAME]" at bounding box center [751, 593] width 88 height 31
click at [744, 585] on link "[EMAIL_ADDRESS][DOMAIN_NAME]" at bounding box center [751, 593] width 88 height 31
drag, startPoint x: 688, startPoint y: 583, endPoint x: 764, endPoint y: 578, distance: 76.2
click at [764, 578] on div "Have a Question? orders@bmiMD.com More questions? Visit our FAQ Page HSA/FSA Ho…" at bounding box center [785, 620] width 777 height 143
click at [827, 570] on div "Have a Question? orders@bmiMD.com More questions? Visit our FAQ Page HSA/FSA" at bounding box center [785, 620] width 156 height 143
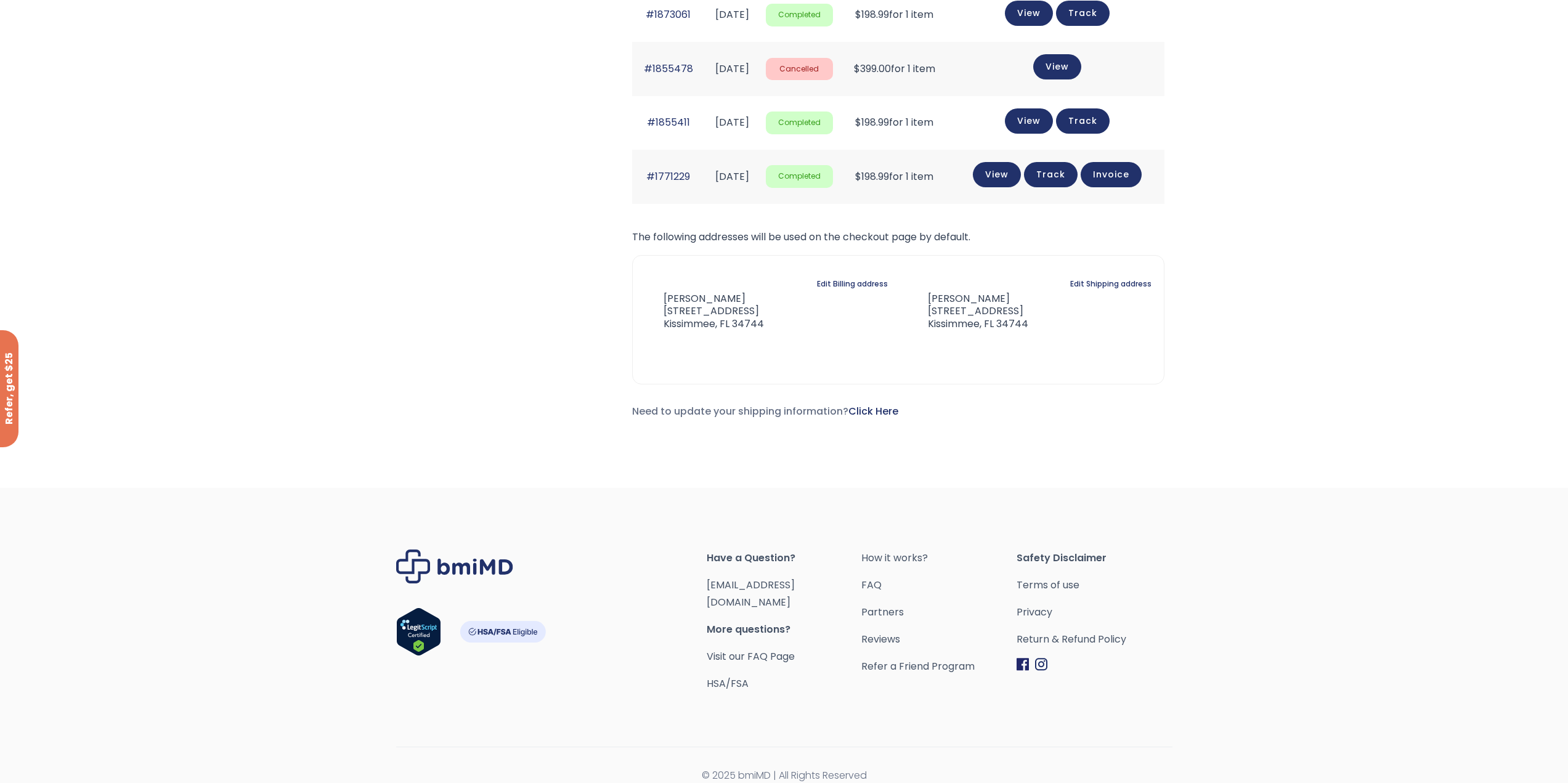
click at [813, 586] on span "[EMAIL_ADDRESS][DOMAIN_NAME]" at bounding box center [785, 594] width 156 height 35
drag, startPoint x: 813, startPoint y: 585, endPoint x: 719, endPoint y: 590, distance: 94.1
click at [719, 590] on span "[EMAIL_ADDRESS][DOMAIN_NAME]" at bounding box center [785, 594] width 156 height 35
click at [744, 581] on link "[EMAIL_ADDRESS][DOMAIN_NAME]" at bounding box center [751, 593] width 88 height 31
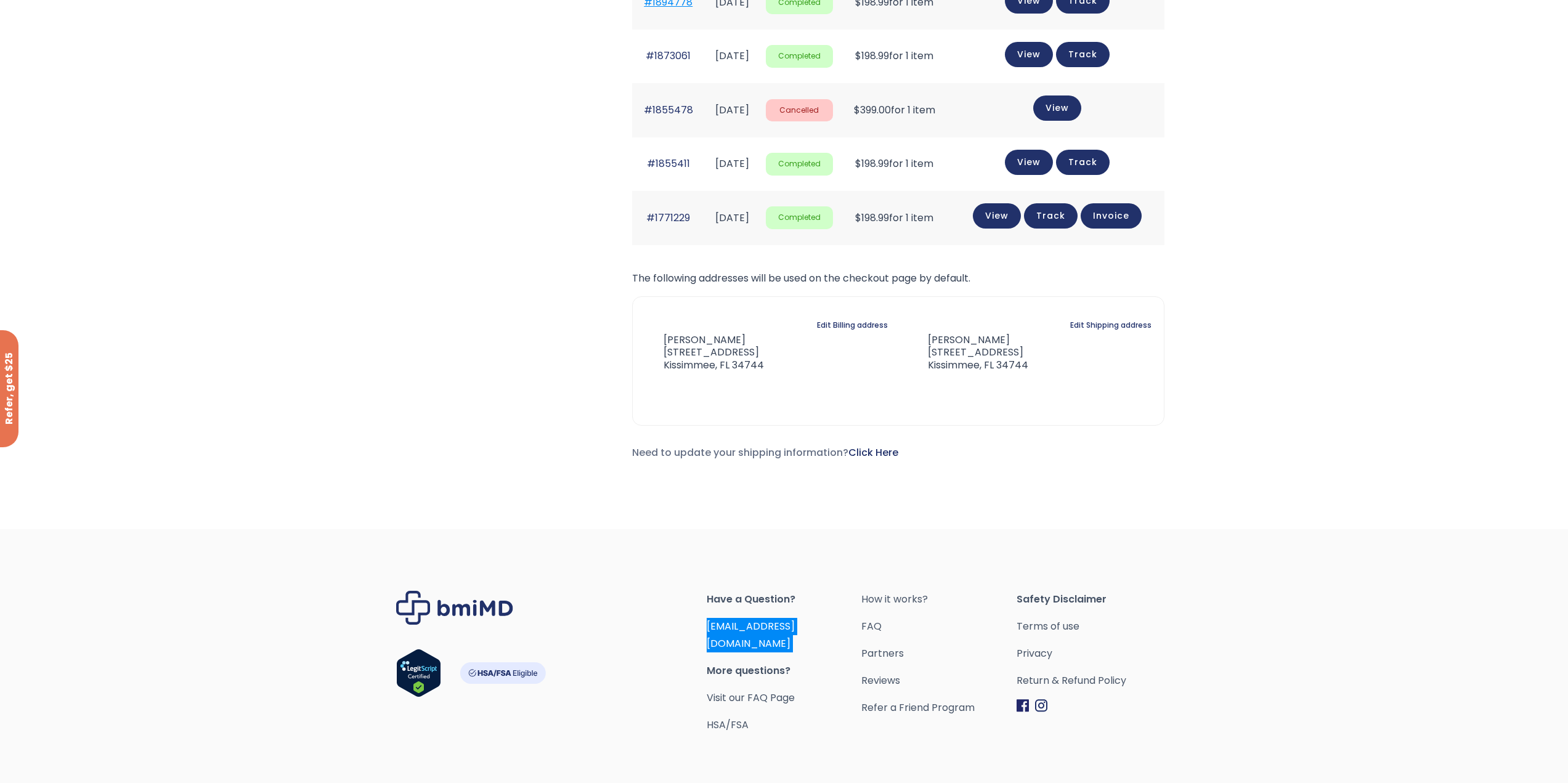
scroll to position [511, 0]
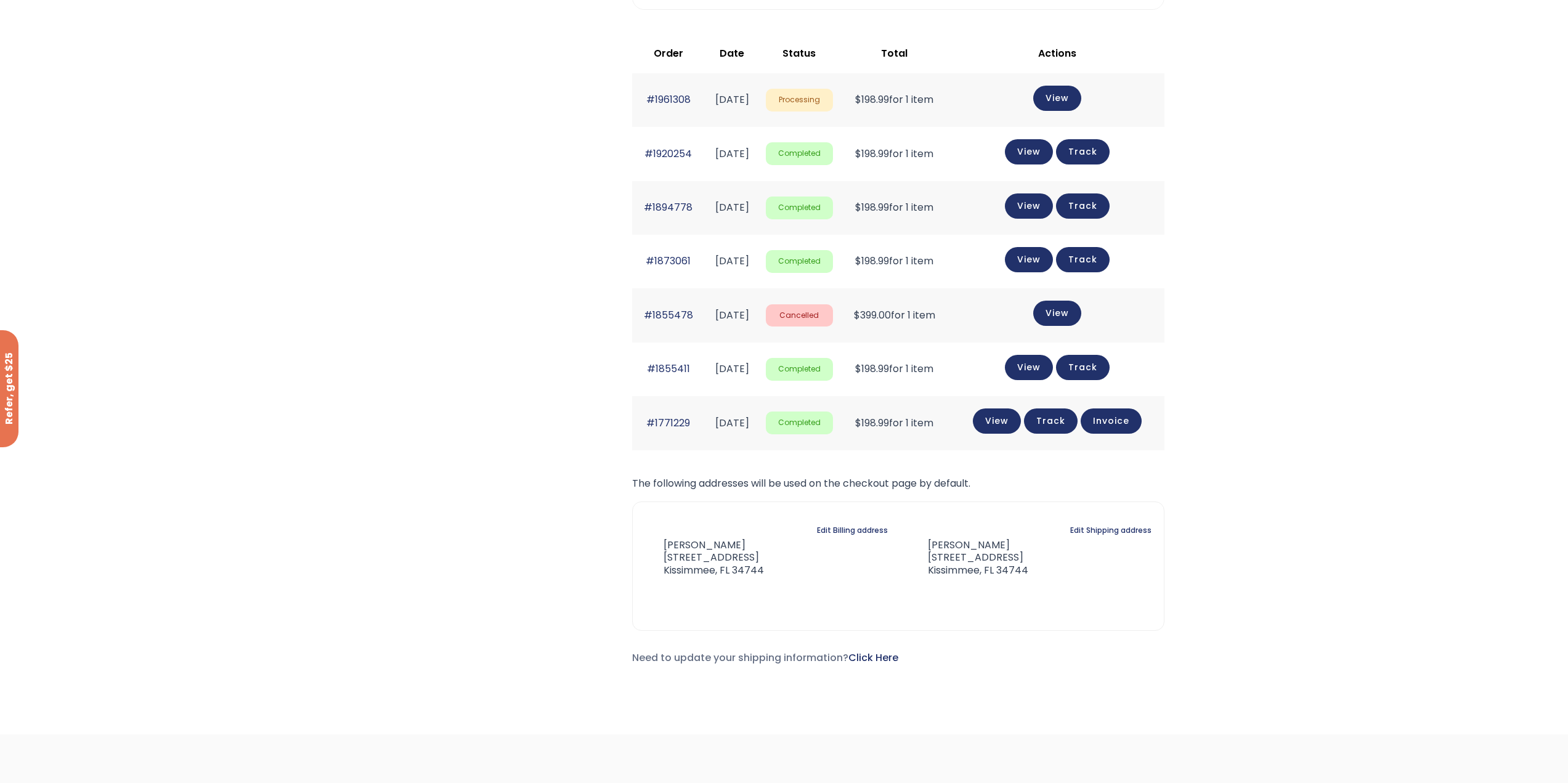
drag, startPoint x: 628, startPoint y: 93, endPoint x: 657, endPoint y: 110, distance: 33.6
click at [657, 110] on div "Subscription/Billing bmiRewards Addresses Account details Submit a Review Log o…" at bounding box center [784, 131] width 761 height 1140
click at [730, 73] on td "October 5, 2025" at bounding box center [732, 100] width 55 height 54
drag, startPoint x: 693, startPoint y: 97, endPoint x: 640, endPoint y: 99, distance: 53.0
click at [640, 99] on td "#1961308" at bounding box center [668, 100] width 73 height 54
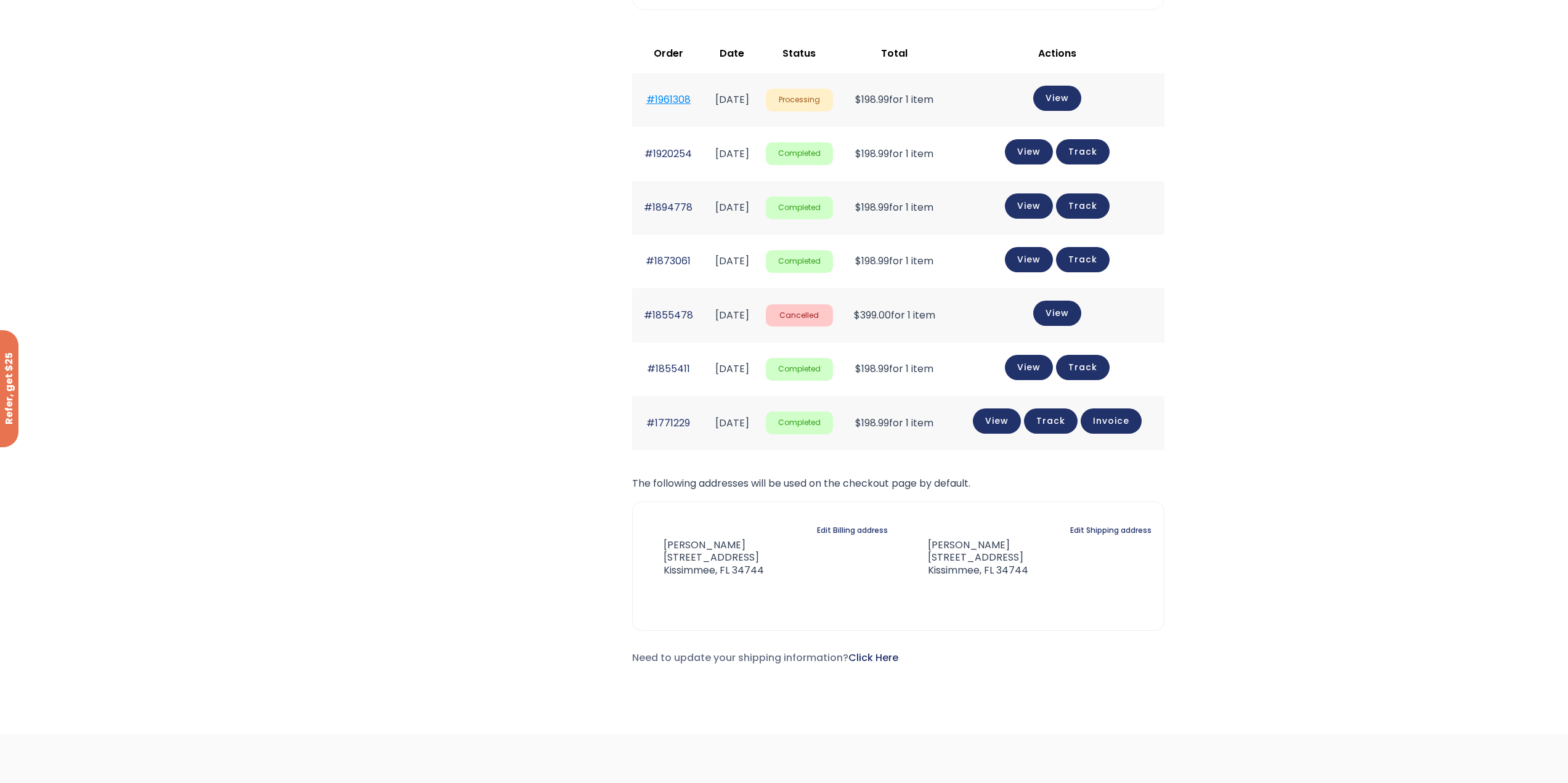
copy link "#1961308"
click at [1089, 524] on link "Edit Shipping address" at bounding box center [1111, 530] width 81 height 17
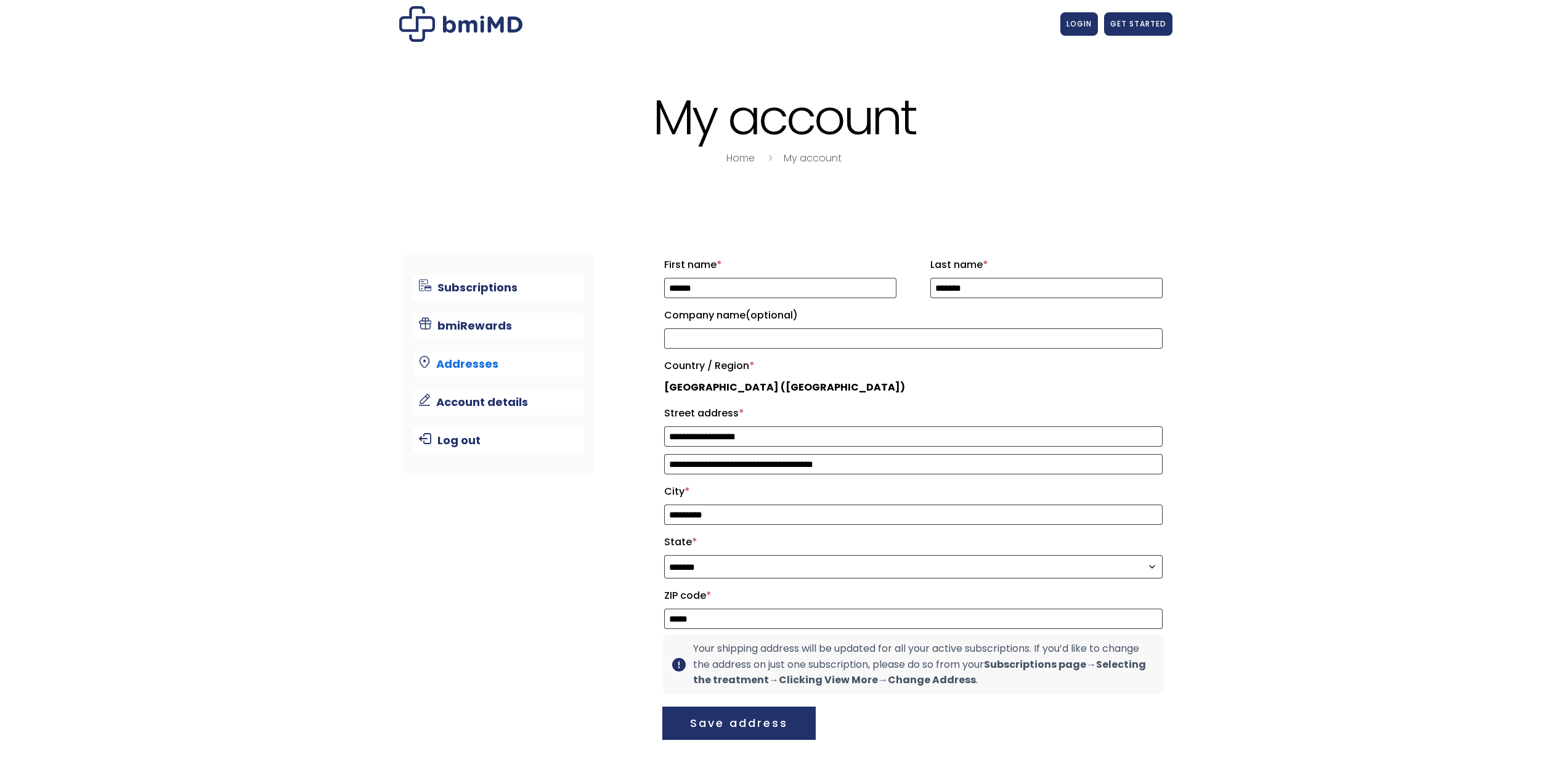
select select "**"
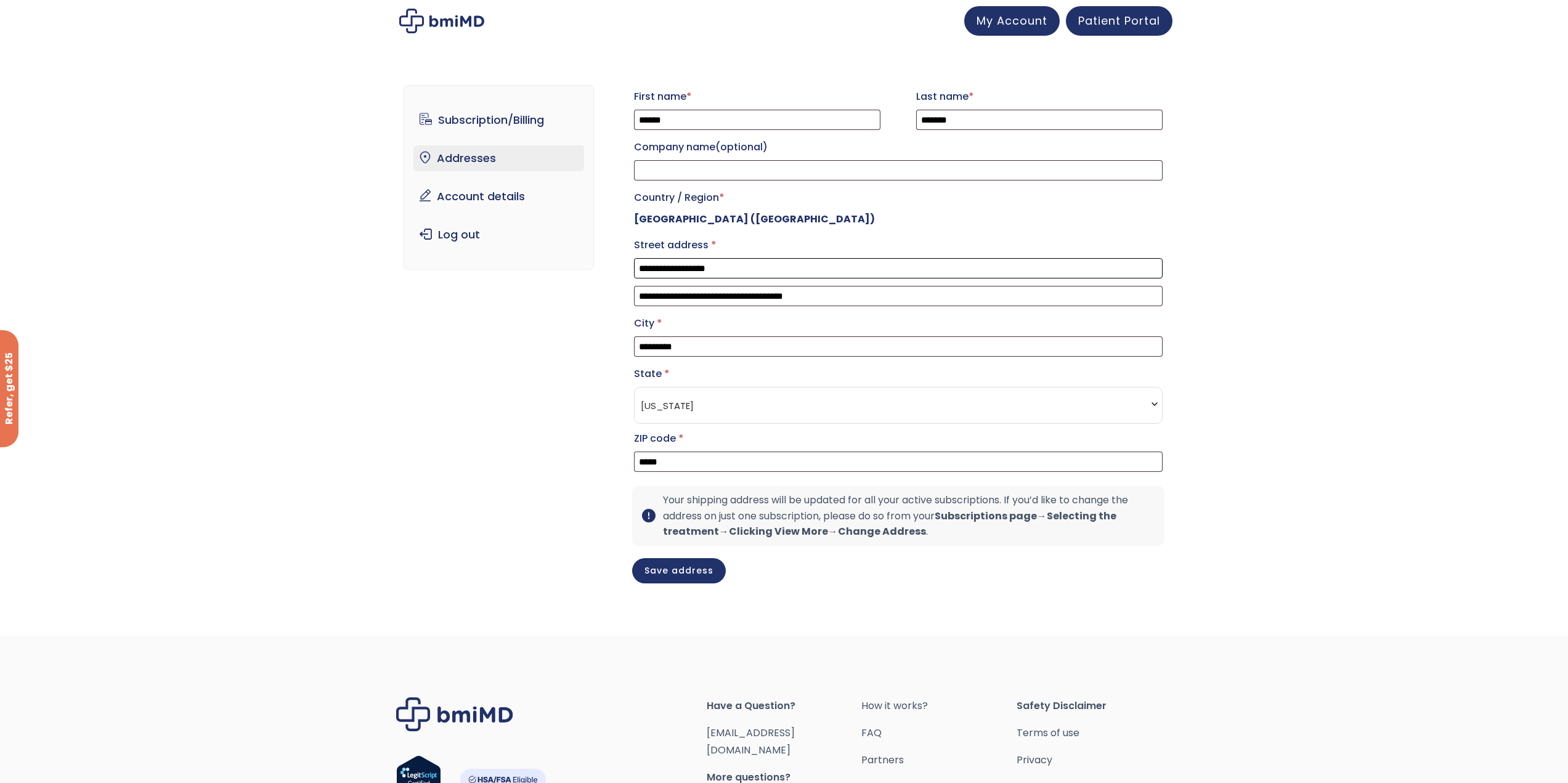
click at [718, 279] on input "**********" at bounding box center [898, 269] width 528 height 20
click at [720, 279] on input "**********" at bounding box center [898, 269] width 528 height 20
type input "**********"
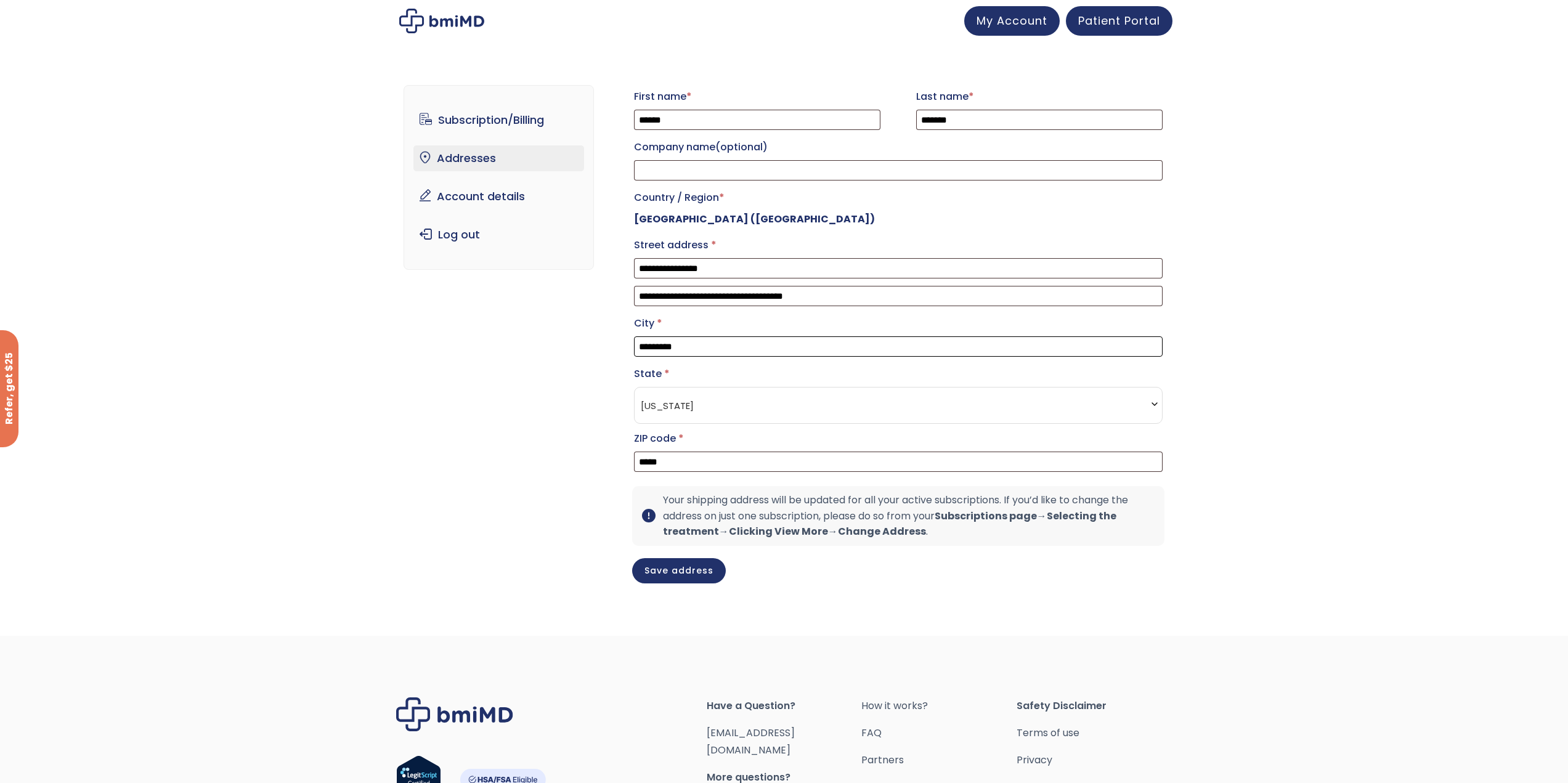
click at [701, 357] on input "*********" at bounding box center [898, 347] width 528 height 20
type input "*********"
click at [694, 472] on input "*****" at bounding box center [898, 461] width 528 height 20
type input "*****"
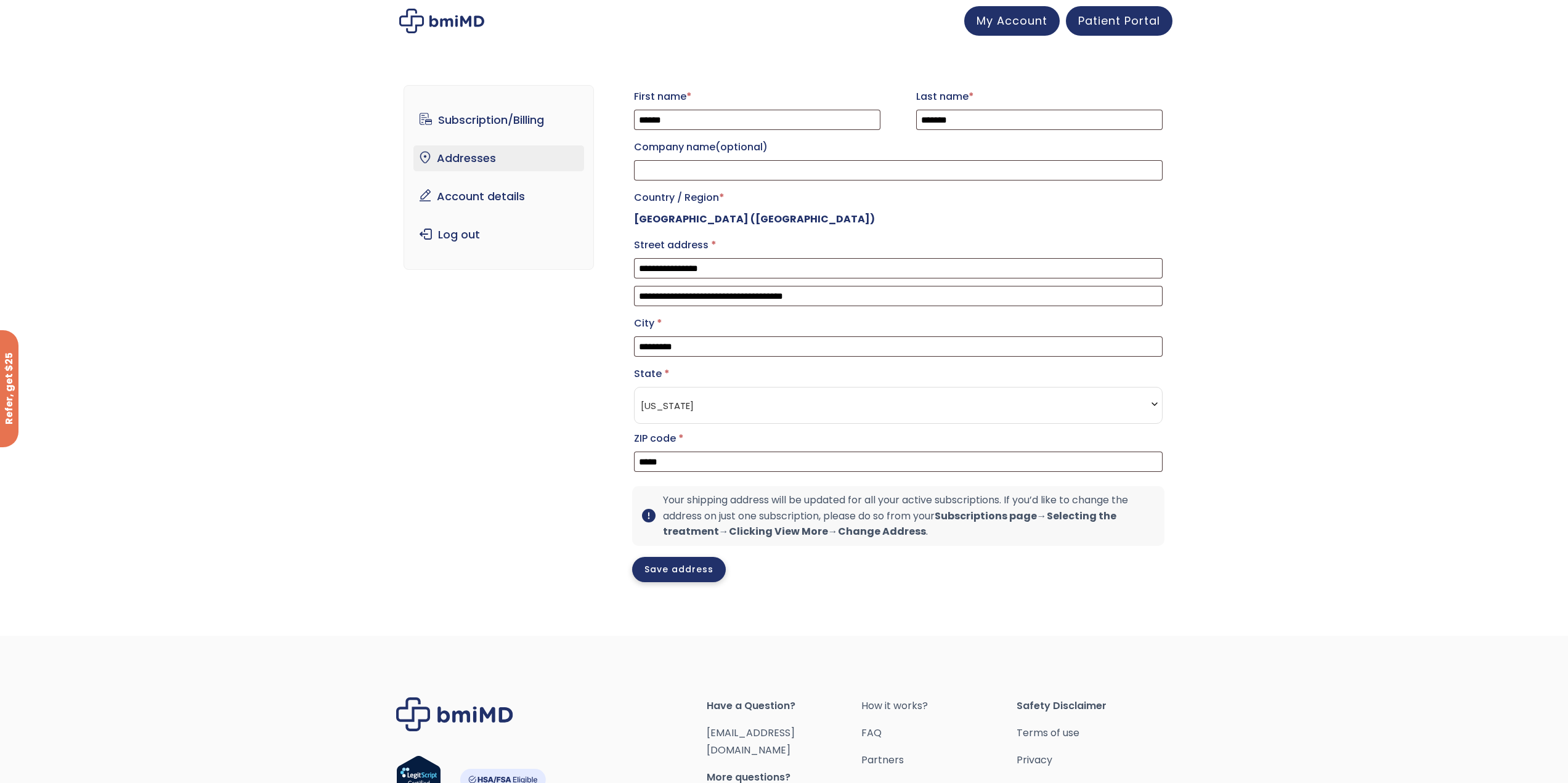
click at [668, 582] on button "Save address" at bounding box center [679, 569] width 94 height 25
click at [667, 582] on button "Save address" at bounding box center [679, 569] width 94 height 25
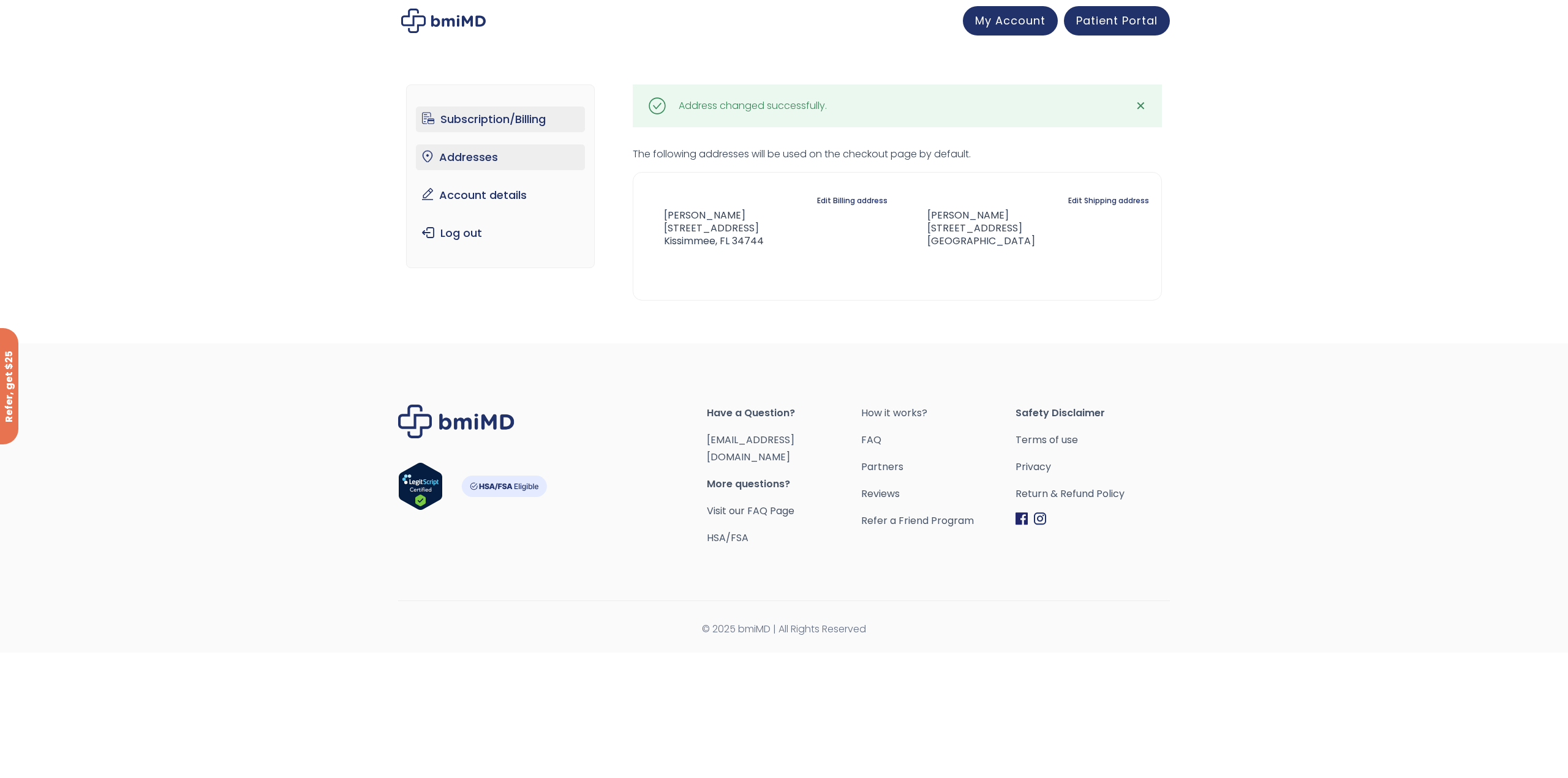
click at [514, 121] on link "Subscription/Billing" at bounding box center [500, 119] width 170 height 26
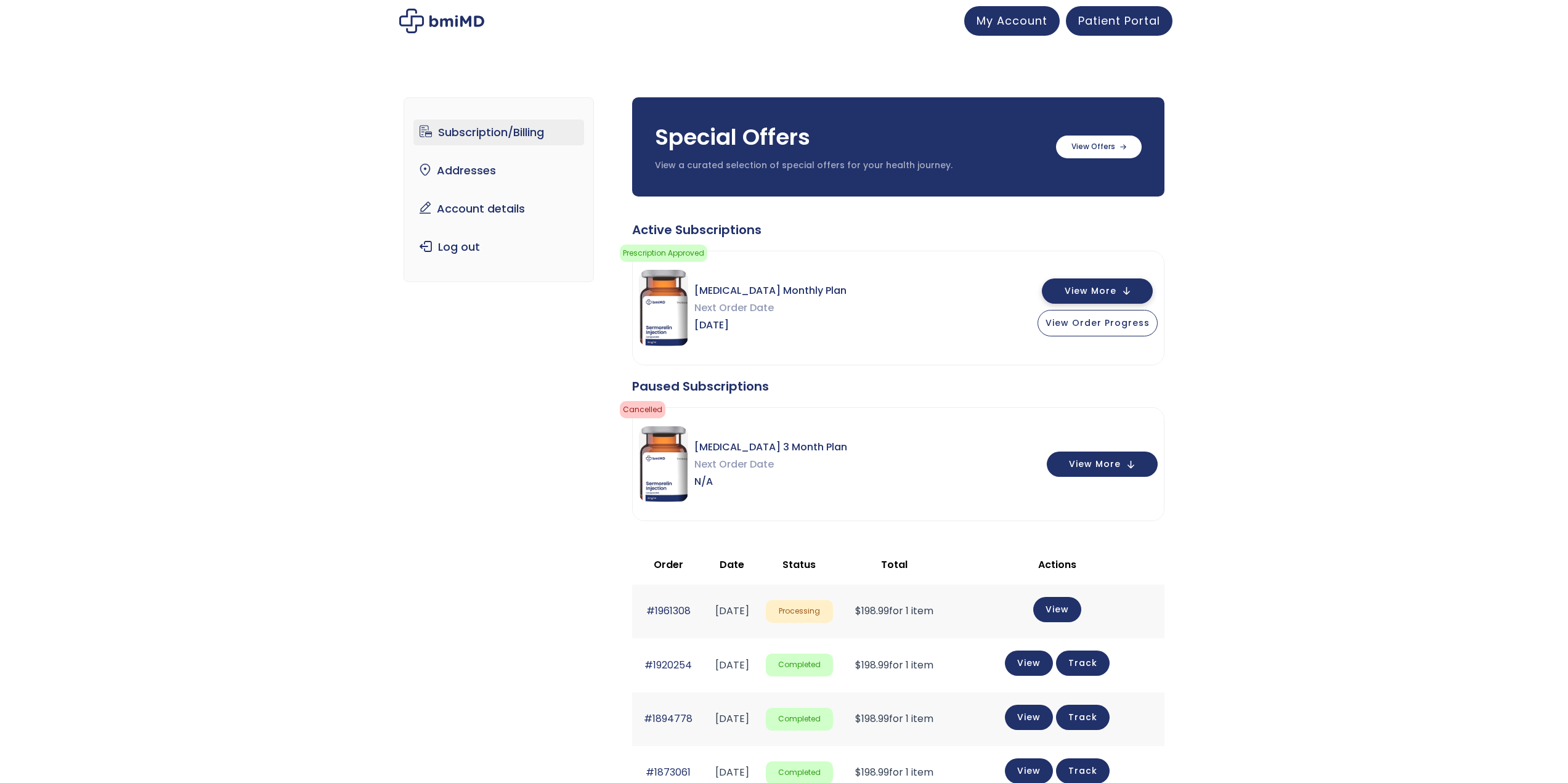
click at [1096, 293] on span "View More" at bounding box center [1091, 292] width 52 height 8
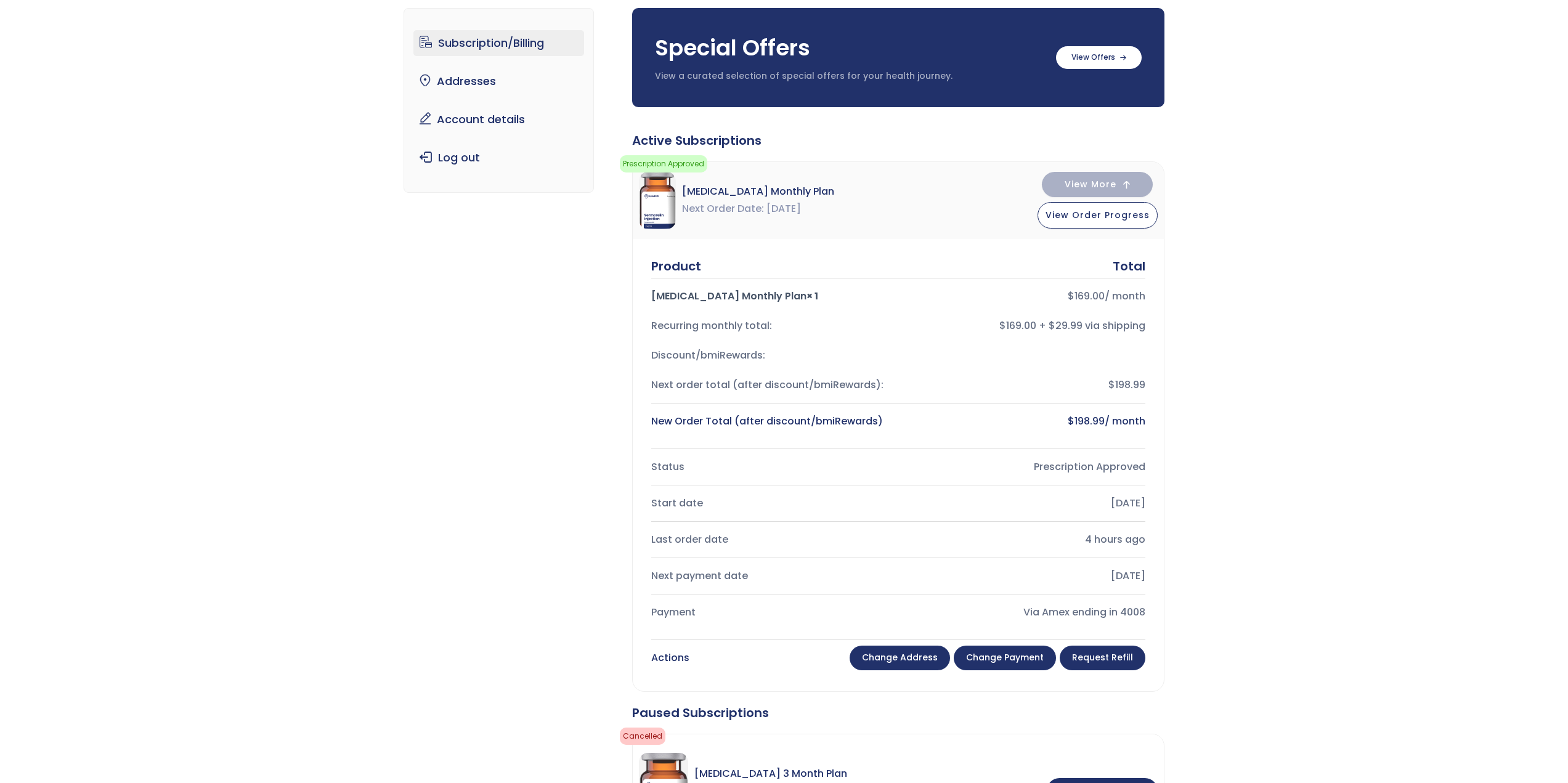
scroll to position [123, 0]
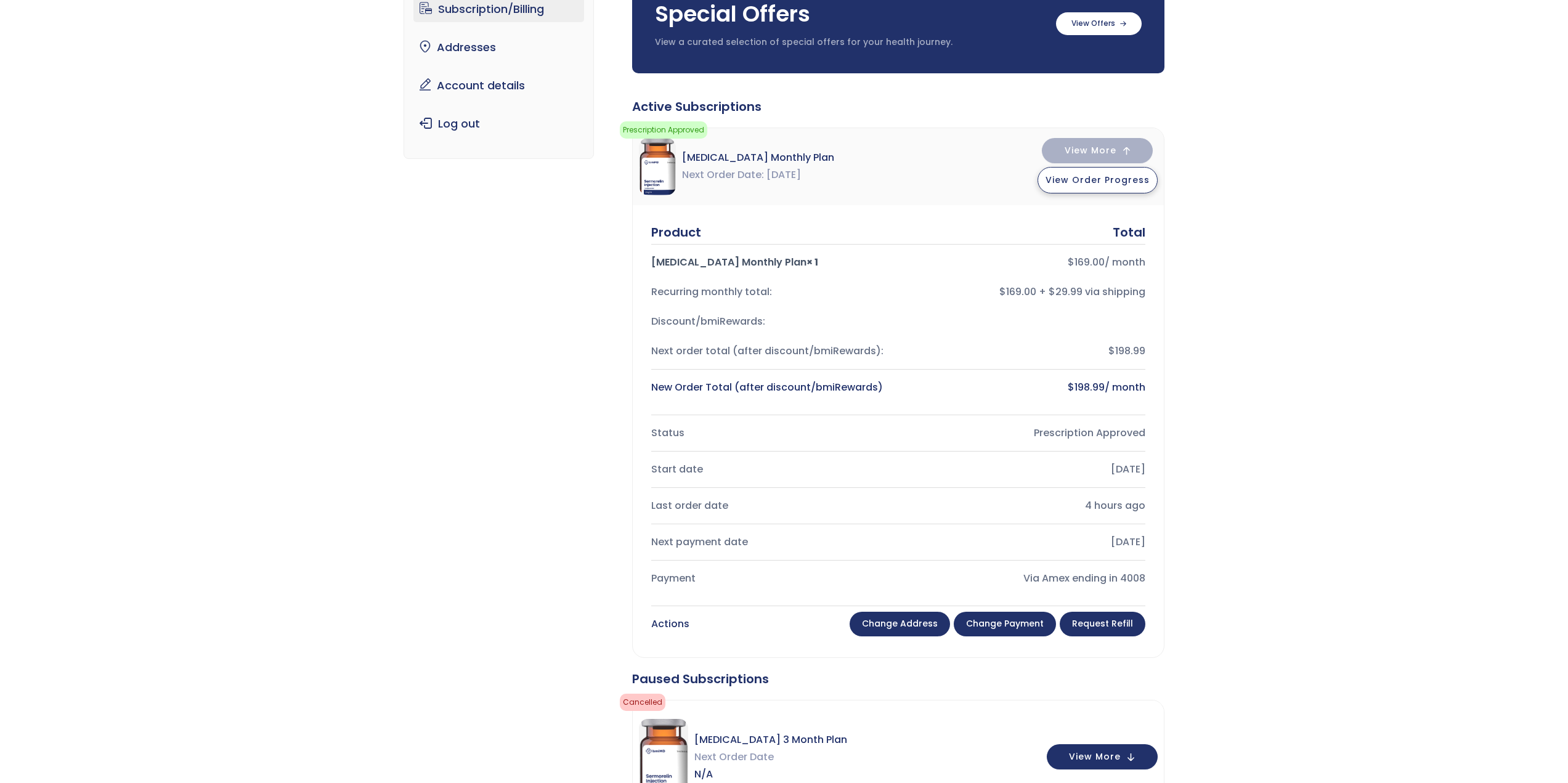
click at [1088, 185] on span "View Order Progress" at bounding box center [1098, 180] width 104 height 12
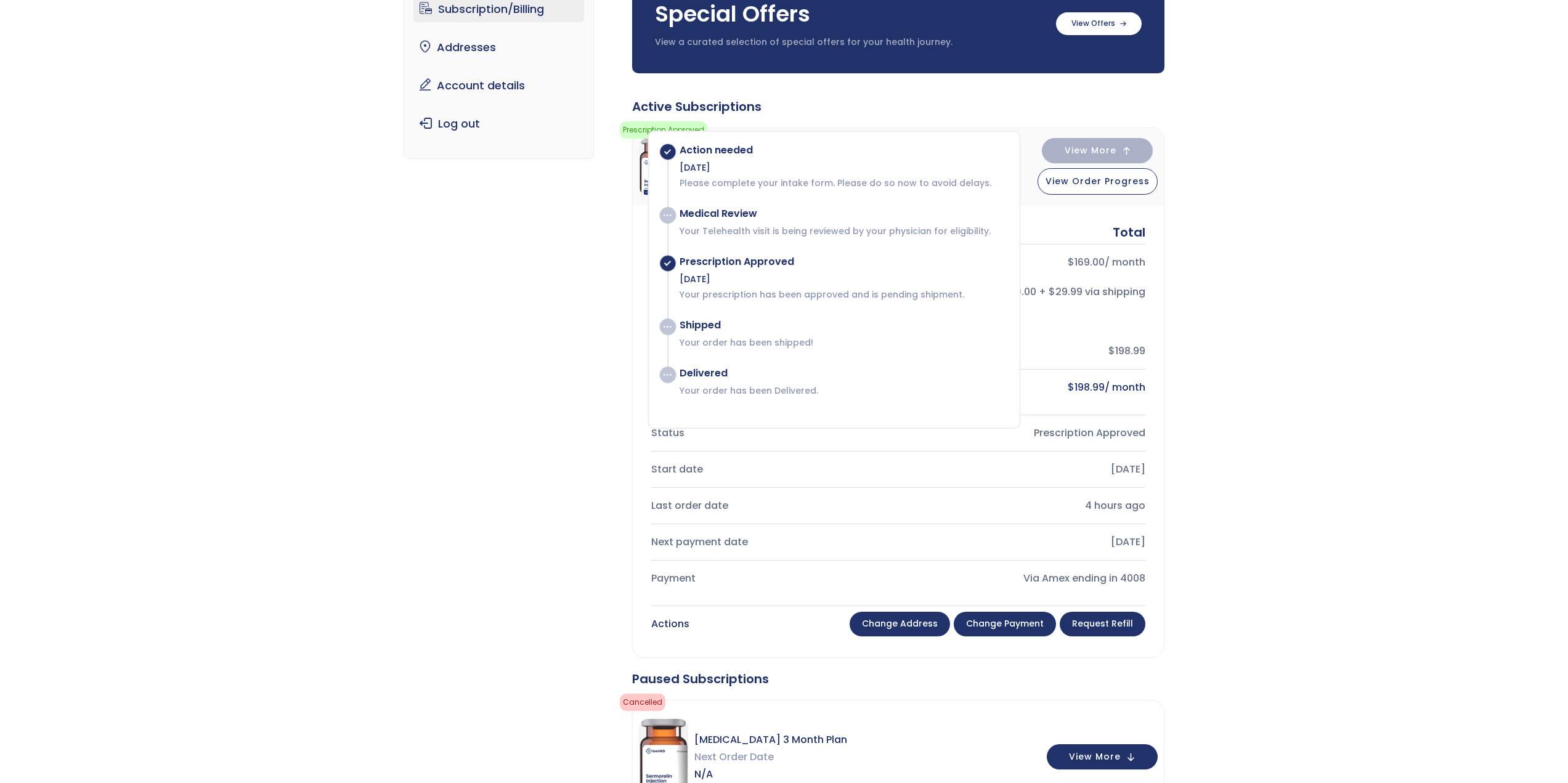
click at [1018, 632] on link "Change payment" at bounding box center [1005, 624] width 102 height 25
